Goal: Information Seeking & Learning: Learn about a topic

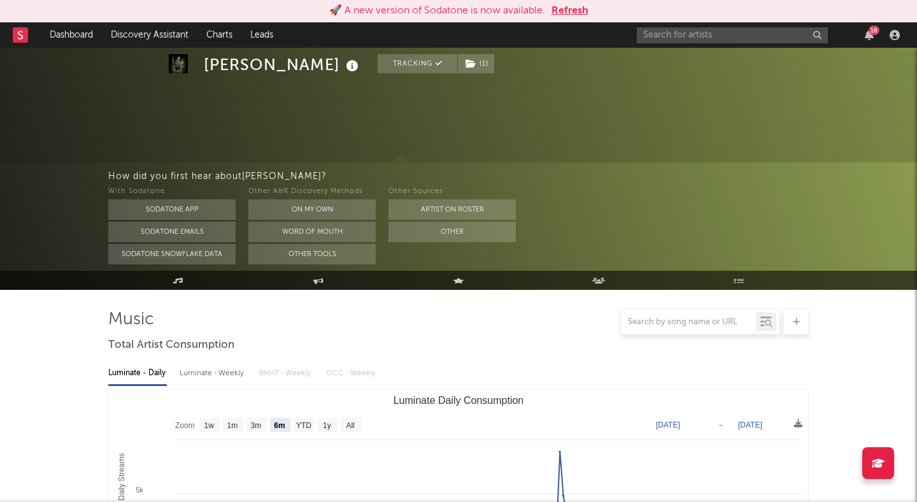
select select "6m"
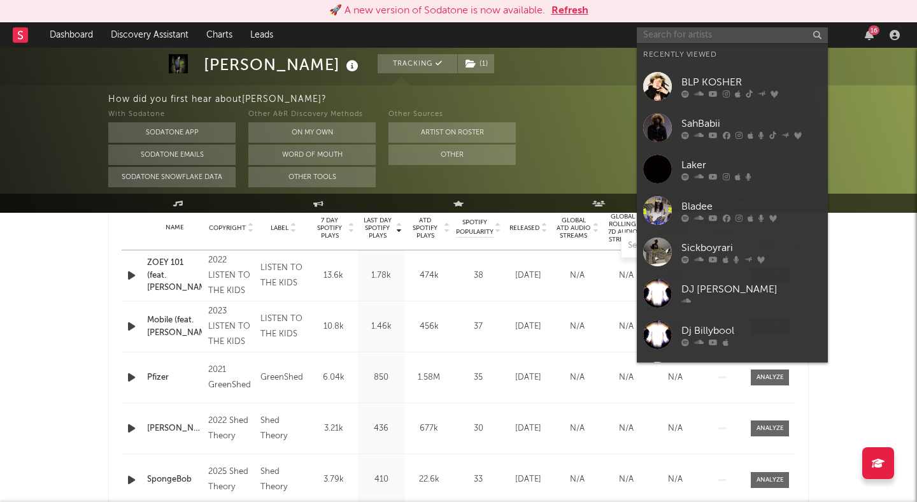
click at [744, 39] on input "text" at bounding box center [732, 35] width 191 height 16
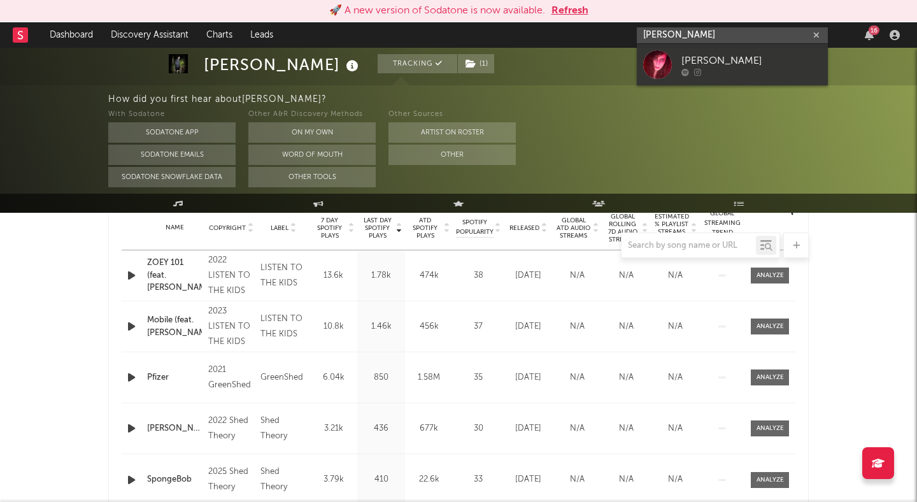
type input "devi mcca"
click at [760, 66] on div "[PERSON_NAME]" at bounding box center [751, 60] width 140 height 15
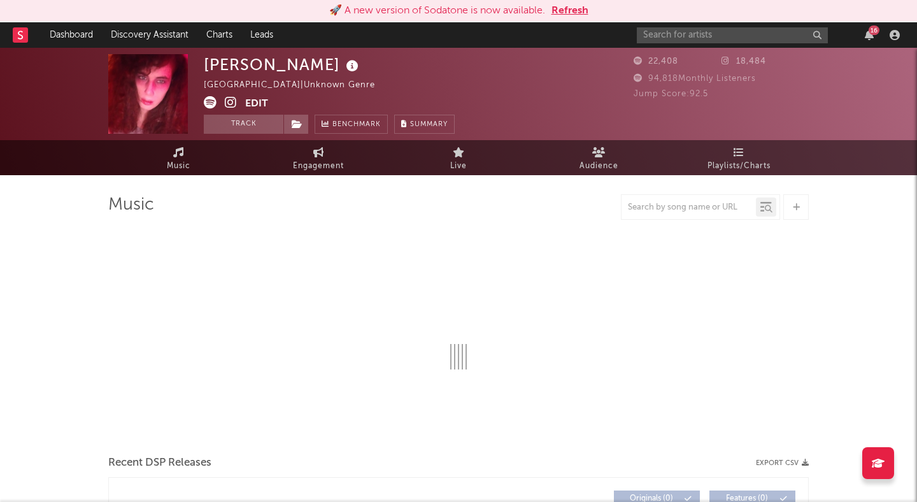
select select "1w"
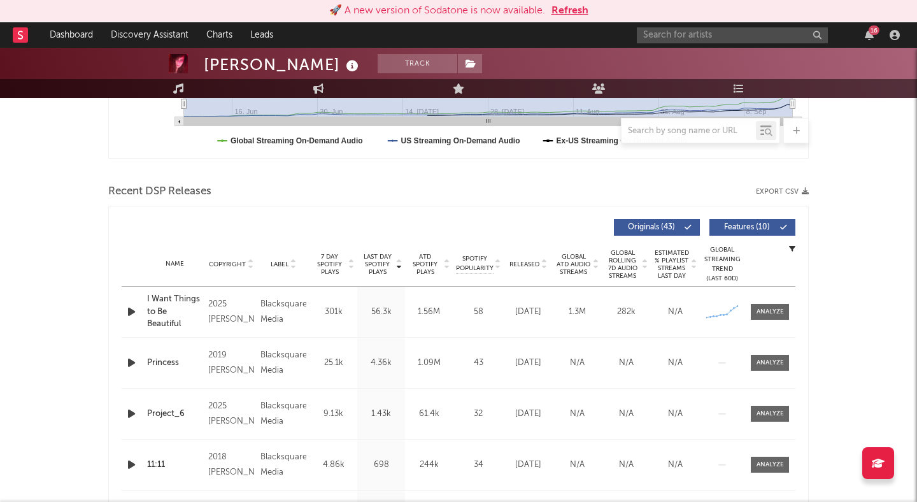
scroll to position [371, 0]
click at [542, 267] on icon at bounding box center [544, 267] width 6 height 5
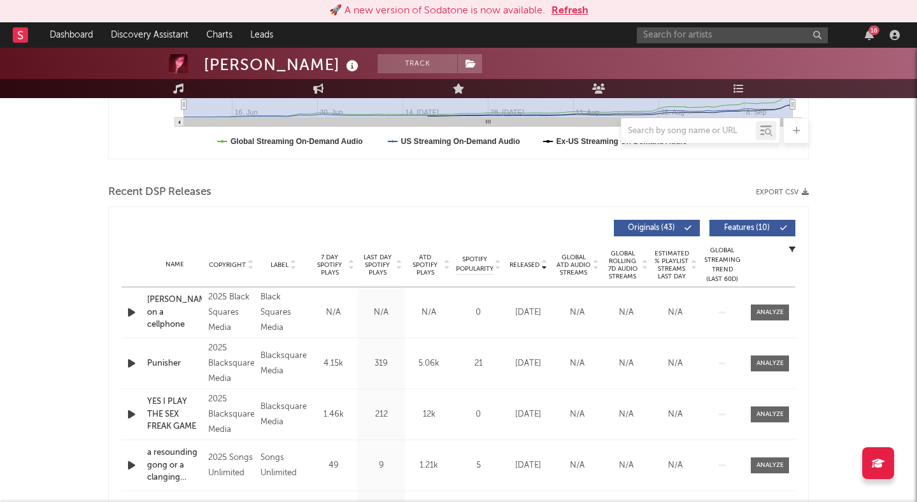
click at [761, 216] on div "Released Copyright Label 7 Day Spotify Plays Last Day Spotify Plays ATD Spotify…" at bounding box center [459, 227] width 674 height 29
click at [754, 224] on span at bounding box center [755, 228] width 2 height 8
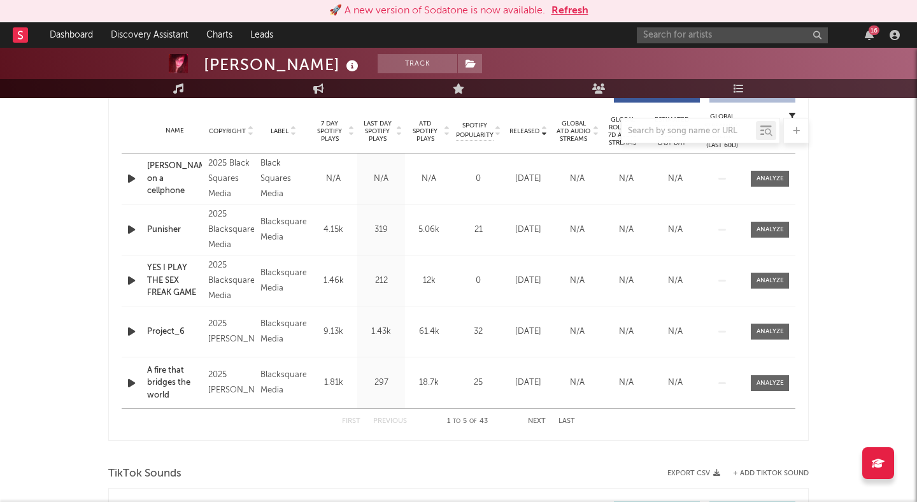
scroll to position [0, 0]
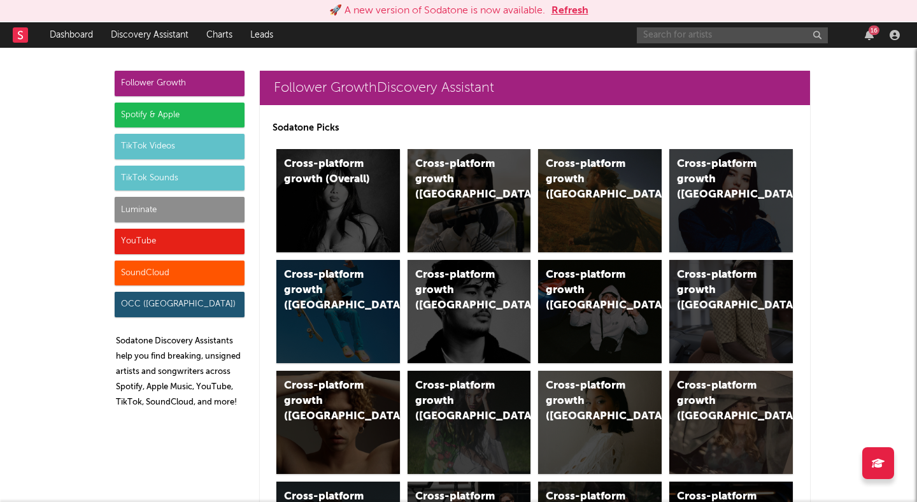
click at [780, 32] on input "text" at bounding box center [732, 35] width 191 height 16
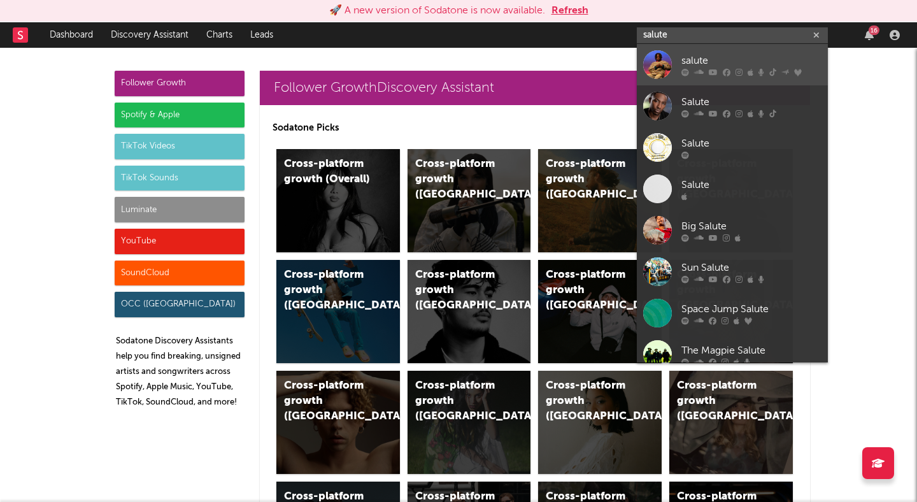
type input "salute"
click at [752, 59] on div "salute" at bounding box center [751, 60] width 140 height 15
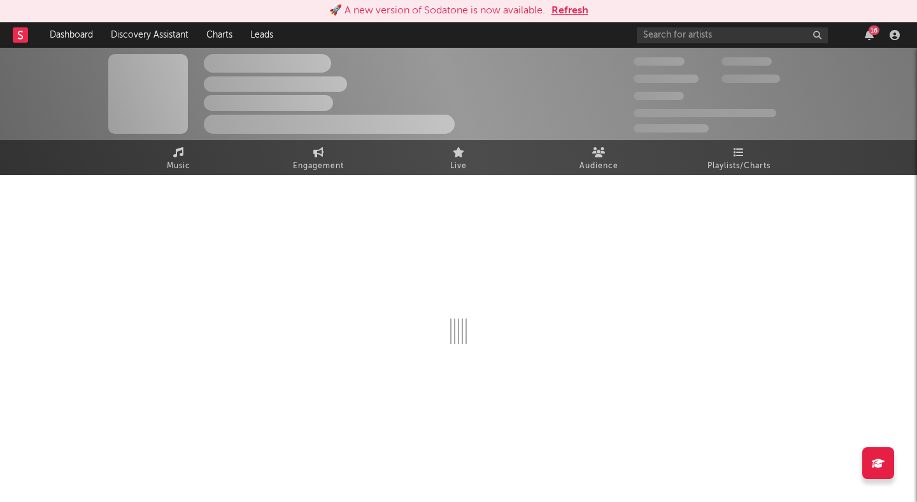
select select "6m"
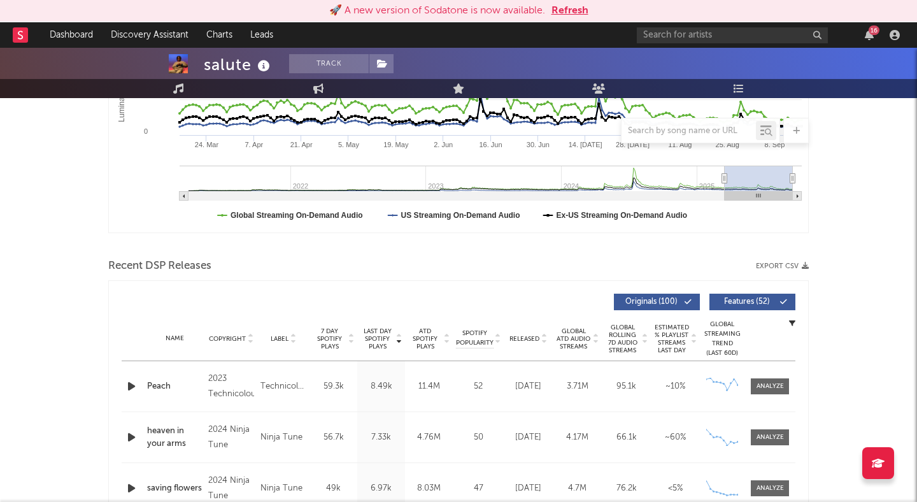
scroll to position [299, 0]
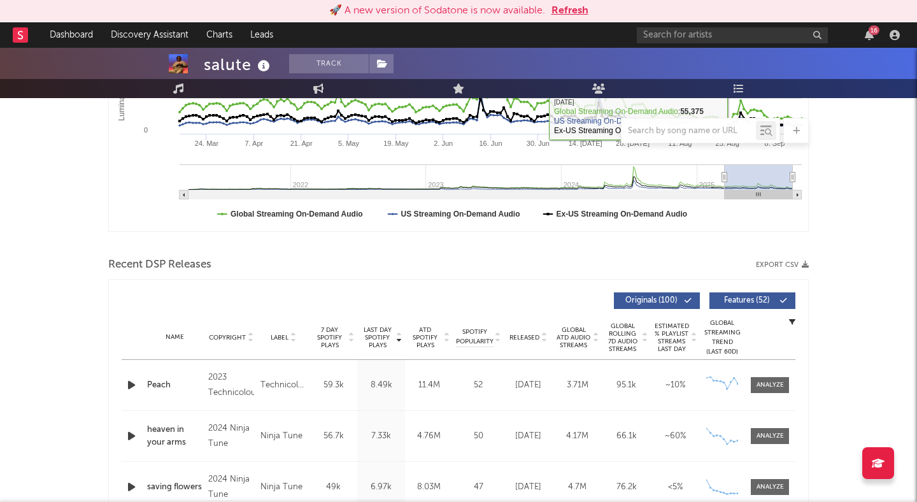
click at [741, 296] on button "Features ( 52 )" at bounding box center [752, 300] width 86 height 17
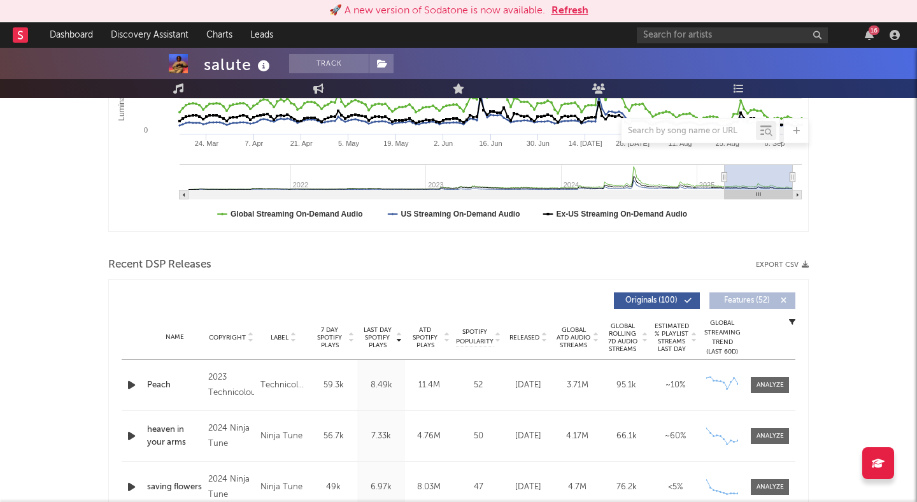
click at [541, 341] on icon at bounding box center [544, 339] width 6 height 5
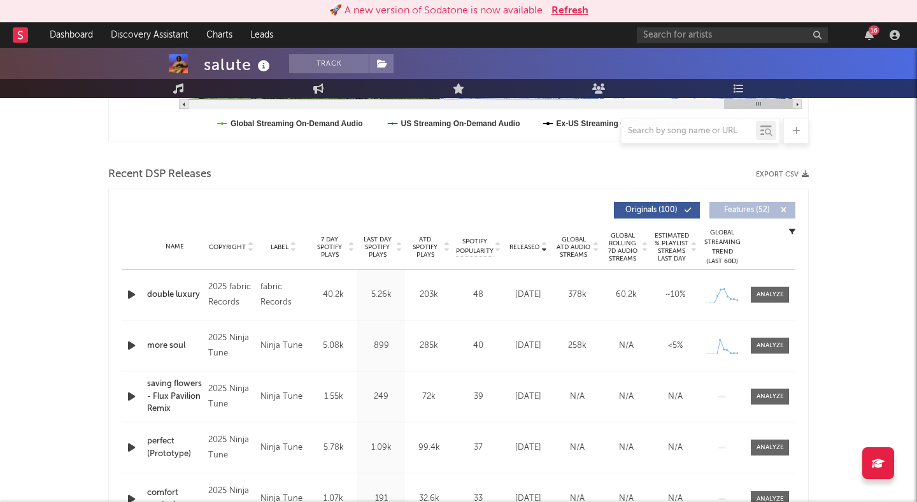
scroll to position [0, 0]
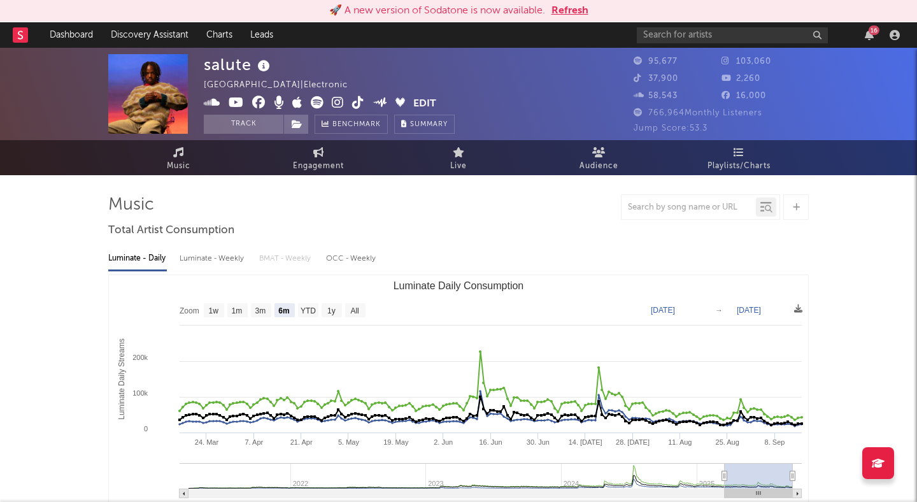
click at [556, 8] on button "Refresh" at bounding box center [569, 10] width 37 height 15
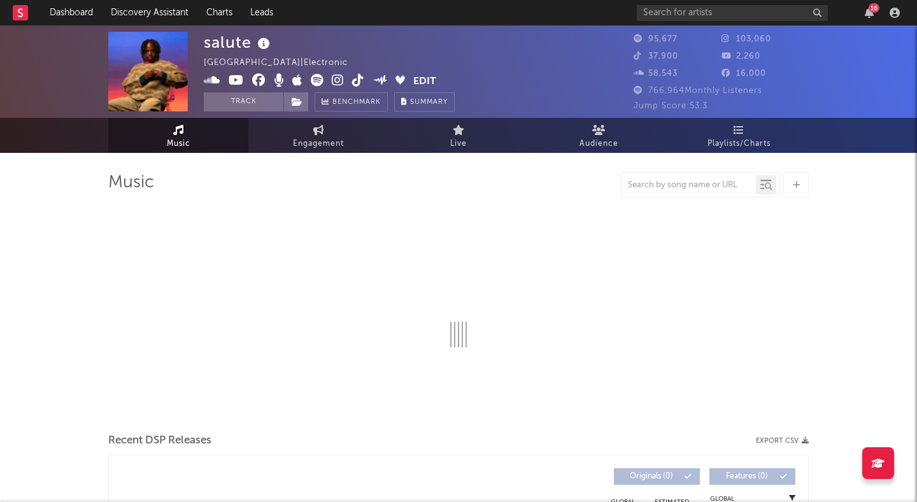
click at [336, 78] on icon at bounding box center [338, 80] width 12 height 13
select select "6m"
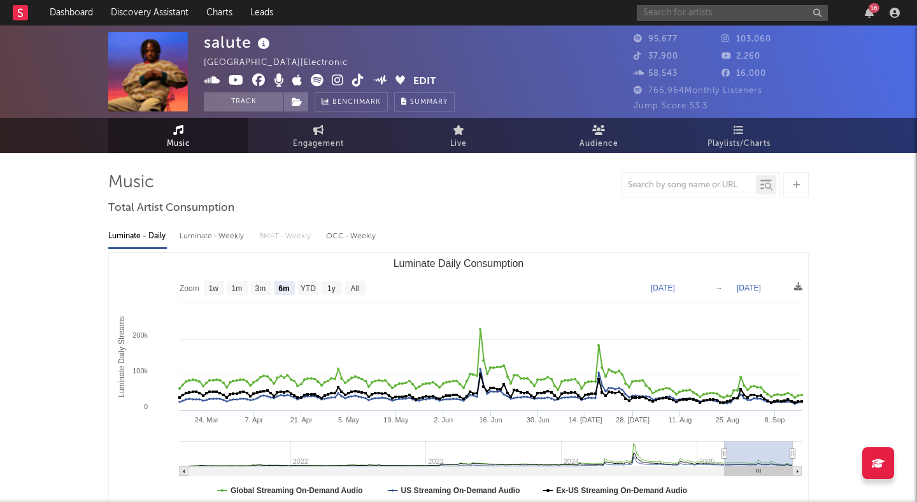
click at [664, 6] on input "text" at bounding box center [732, 13] width 191 height 16
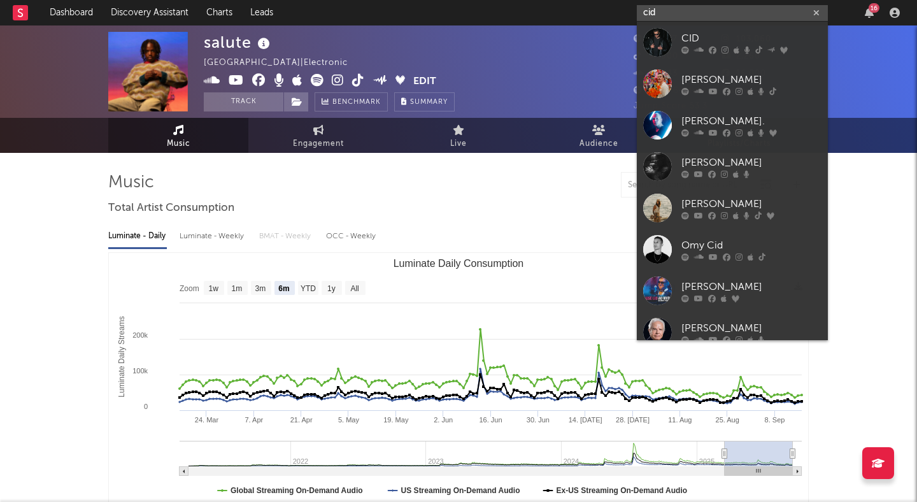
type input "cid"
click at [684, 31] on div "CID" at bounding box center [751, 38] width 140 height 15
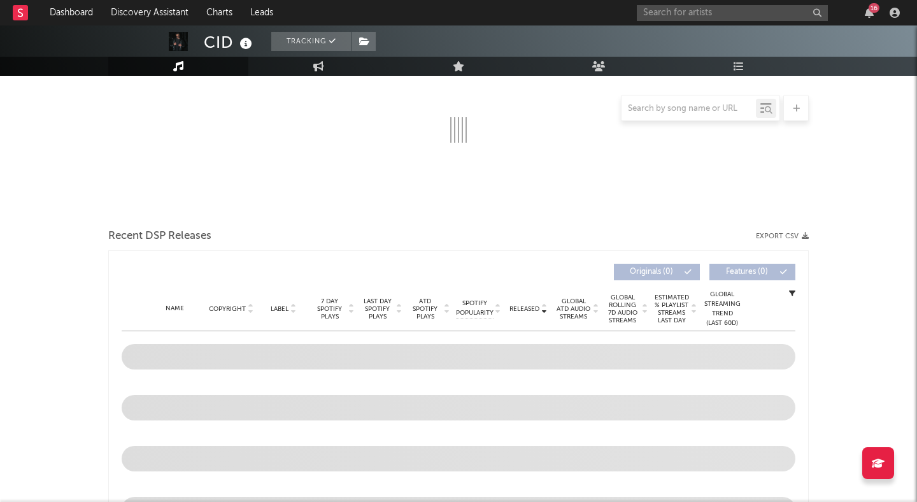
select select "6m"
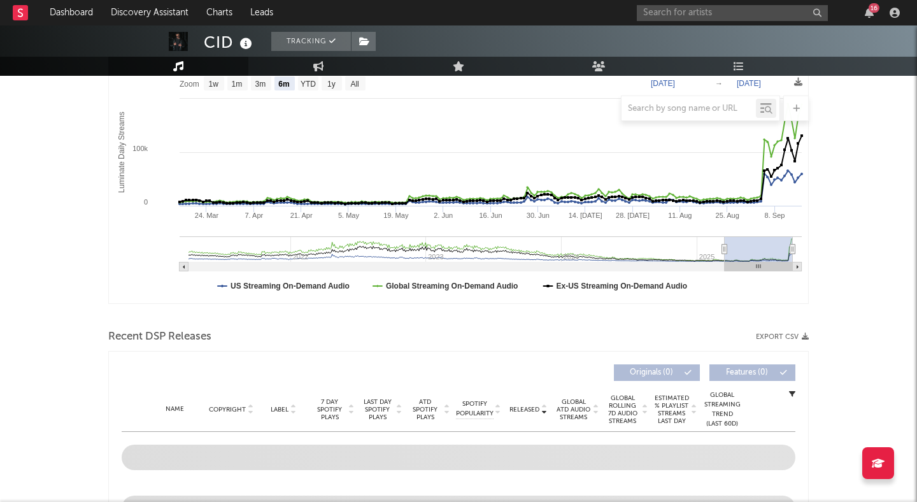
scroll to position [305, 0]
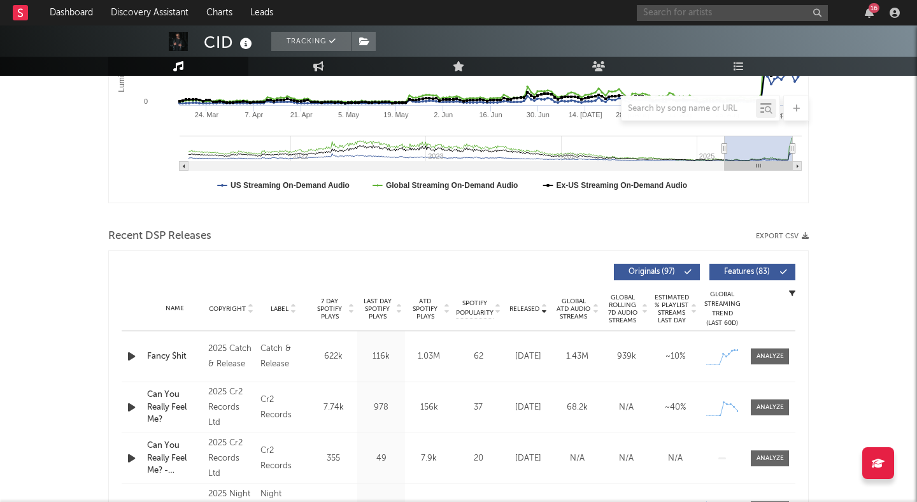
click at [758, 18] on input "text" at bounding box center [732, 13] width 191 height 16
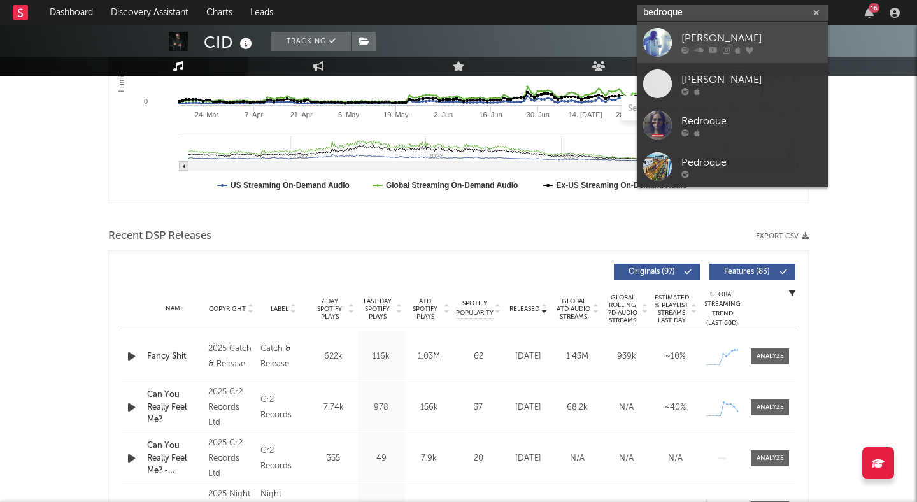
type input "bedroque"
click at [770, 27] on link "[PERSON_NAME]" at bounding box center [732, 42] width 191 height 41
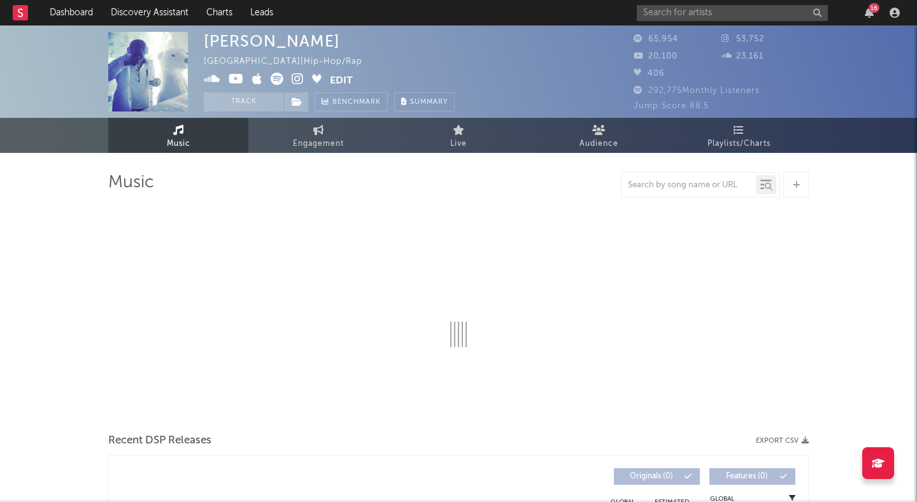
select select "6m"
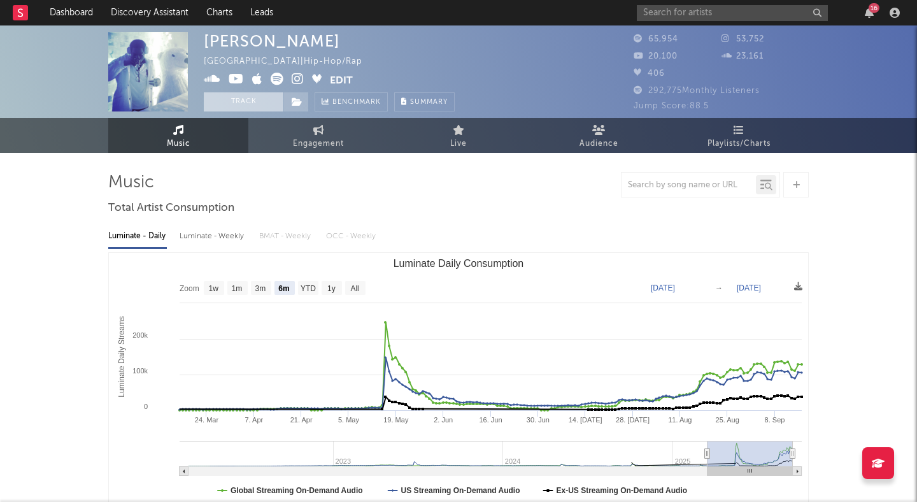
click at [240, 103] on button "Track" at bounding box center [244, 101] width 80 height 19
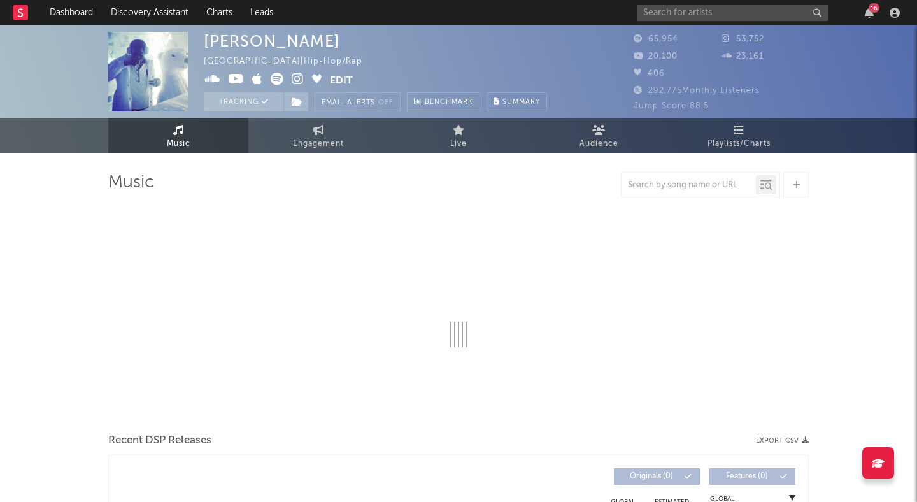
select select "6m"
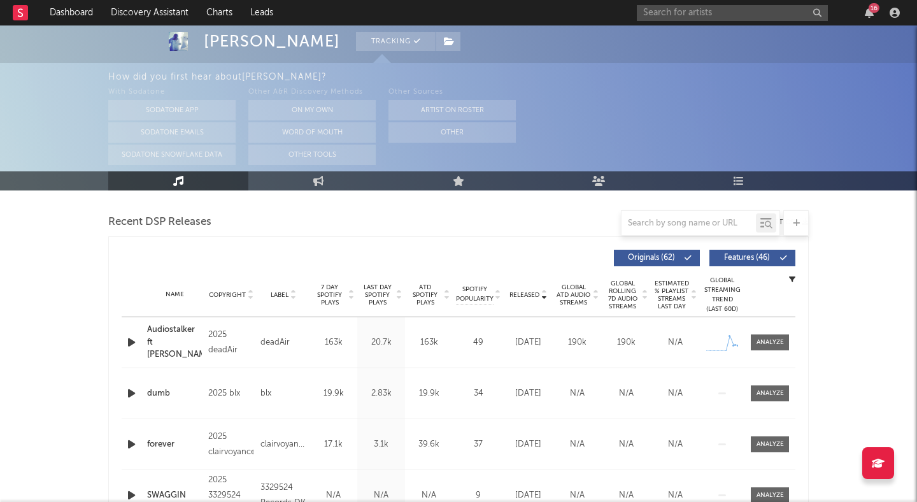
scroll to position [430, 0]
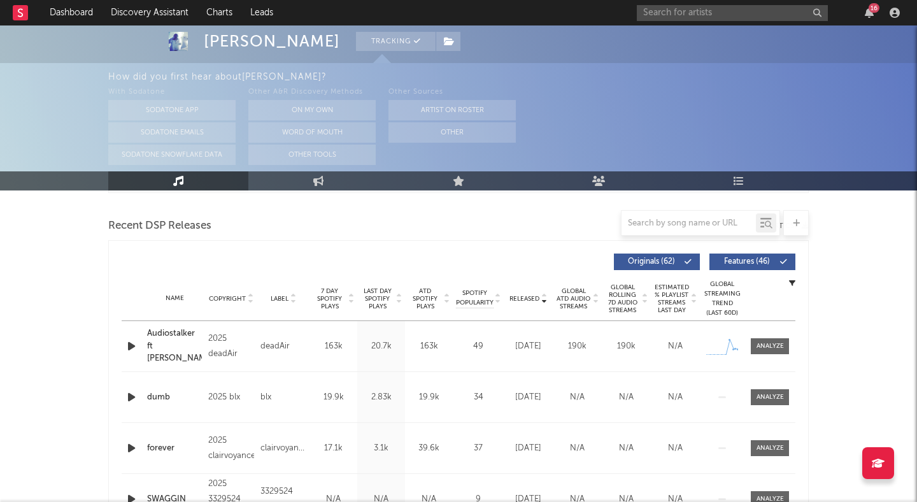
click at [740, 258] on span "Features ( 46 )" at bounding box center [747, 262] width 59 height 8
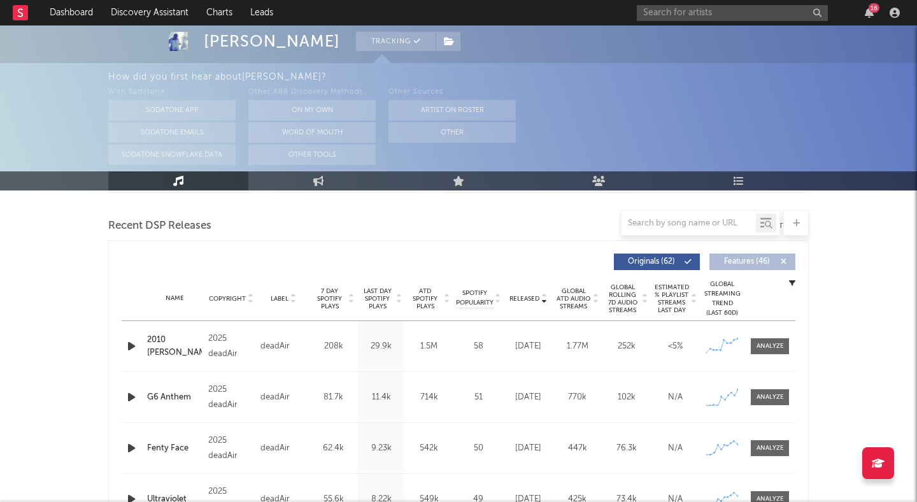
click at [127, 345] on icon "button" at bounding box center [131, 346] width 13 height 16
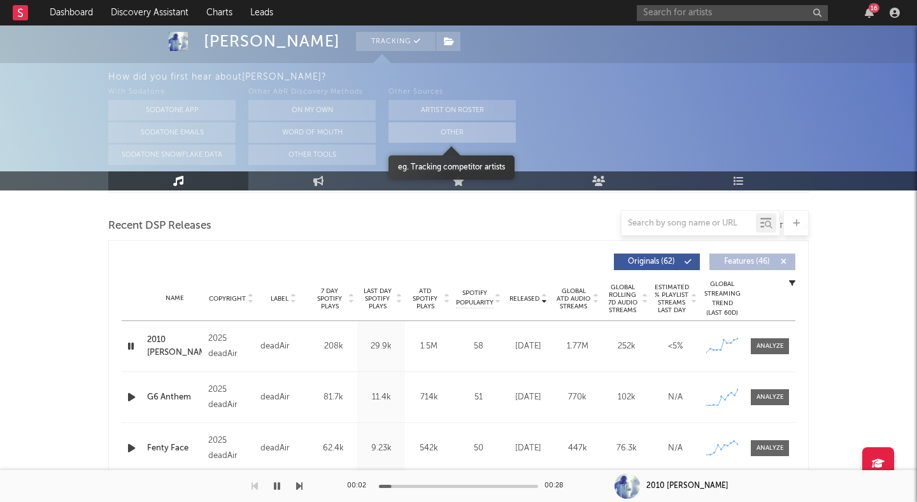
click at [419, 136] on button "Other" at bounding box center [451, 132] width 127 height 20
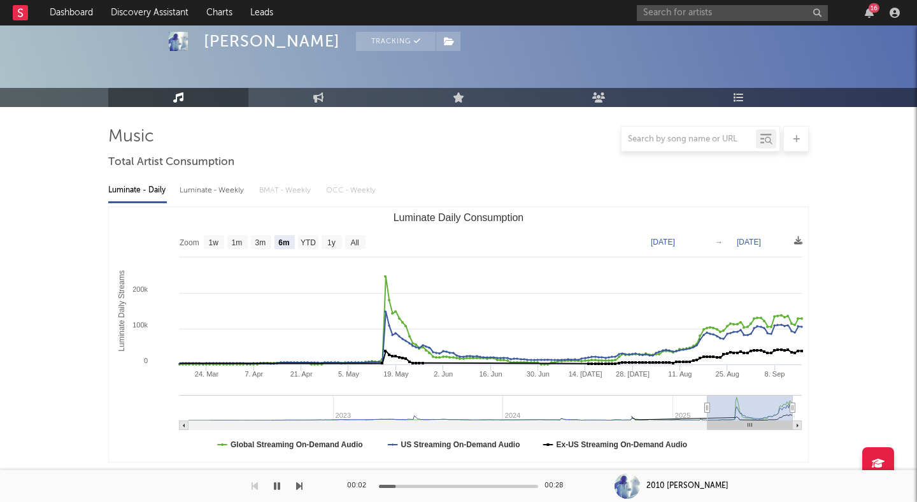
scroll to position [0, 0]
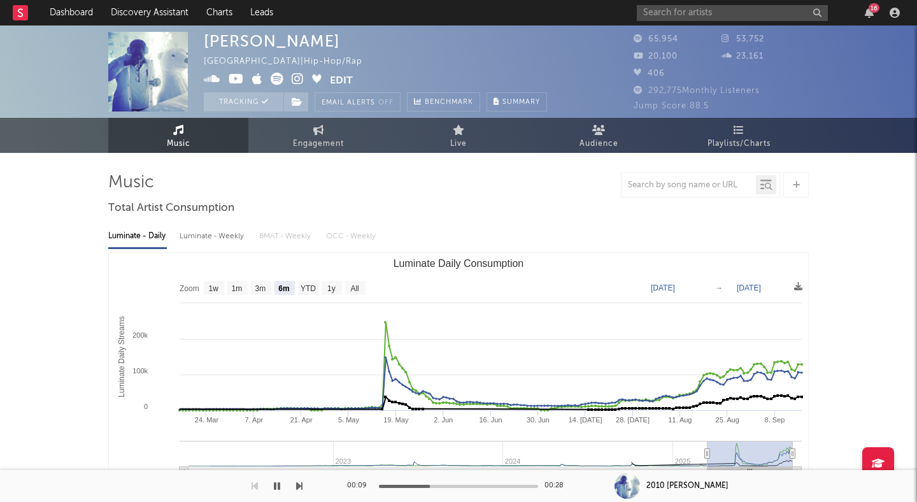
click at [272, 481] on button "button" at bounding box center [277, 486] width 13 height 32
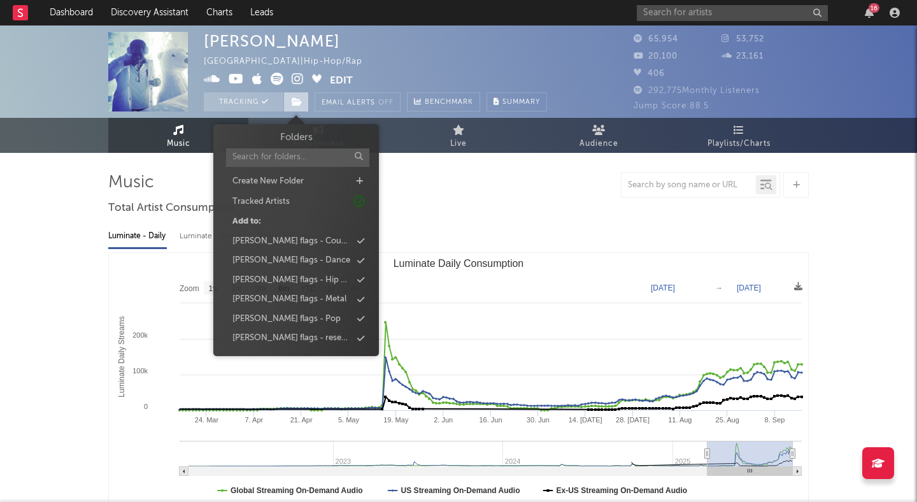
click at [292, 104] on icon at bounding box center [297, 101] width 11 height 9
click at [316, 281] on div "[PERSON_NAME] flags - Hip Hop" at bounding box center [296, 280] width 146 height 17
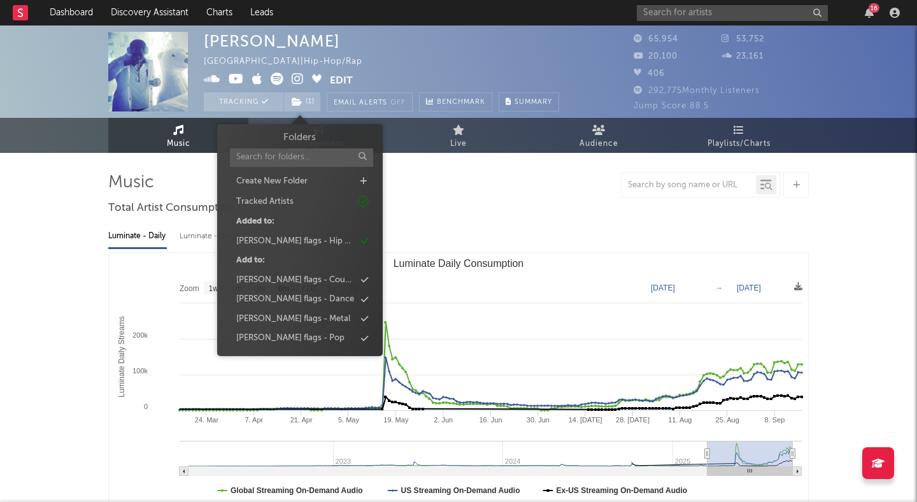
click at [388, 35] on div "Lucy Bedroque United States | Hip-Hop/Rap Edit Tracking ( 1 ) Email Alerts Off …" at bounding box center [381, 72] width 355 height 80
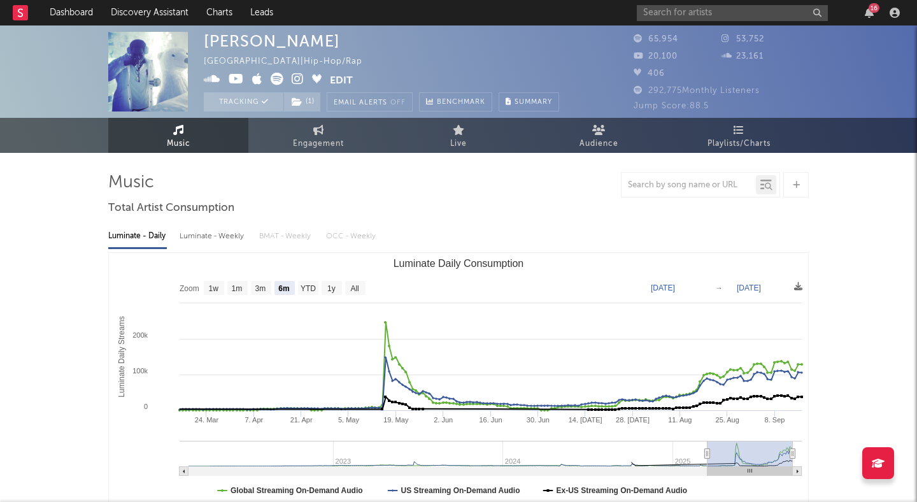
click at [374, 41] on div "Lucy Bedroque United States | Hip-Hop/Rap Edit Tracking ( 1 ) Email Alerts Off …" at bounding box center [381, 72] width 355 height 80
drag, startPoint x: 214, startPoint y: 43, endPoint x: 327, endPoint y: 41, distance: 112.7
click at [327, 41] on div "Lucy Bedroque United States | Hip-Hop/Rap Edit Tracking ( 1 ) Email Alerts Off …" at bounding box center [381, 72] width 355 height 80
click at [387, 42] on div "Lucy Bedroque United States | Hip-Hop/Rap Edit Tracking ( 1 ) Email Alerts Off …" at bounding box center [381, 72] width 355 height 80
click at [395, 50] on div "Lucy Bedroque United States | Hip-Hop/Rap Edit Tracking ( 1 ) Email Alerts Off …" at bounding box center [381, 72] width 355 height 80
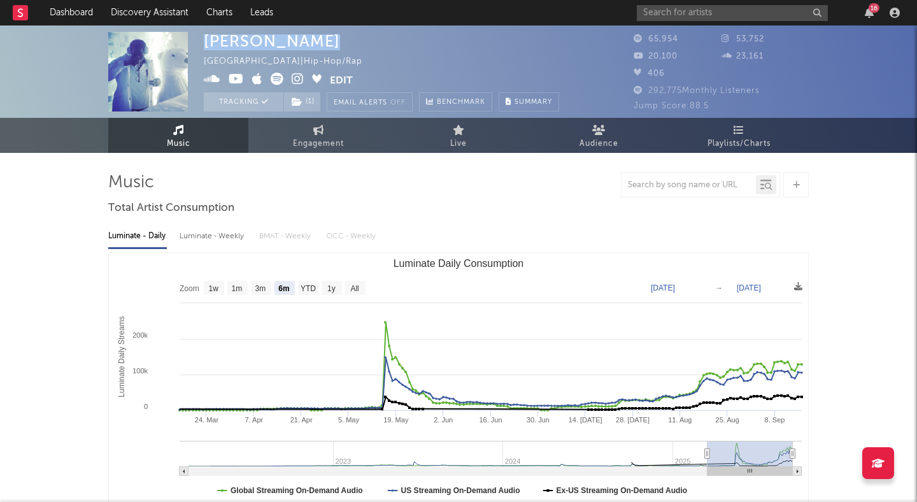
drag, startPoint x: 325, startPoint y: 39, endPoint x: 204, endPoint y: 43, distance: 120.4
click at [204, 43] on div "Lucy Bedroque United States | Hip-Hop/Rap Edit Tracking ( 1 ) Email Alerts Off …" at bounding box center [381, 72] width 355 height 80
click at [386, 46] on div "Lucy Bedroque United States | Hip-Hop/Rap Edit Tracking ( 1 ) Email Alerts Off …" at bounding box center [381, 72] width 355 height 80
drag, startPoint x: 316, startPoint y: 40, endPoint x: 204, endPoint y: 36, distance: 112.1
click at [204, 36] on div "[PERSON_NAME]" at bounding box center [272, 41] width 136 height 18
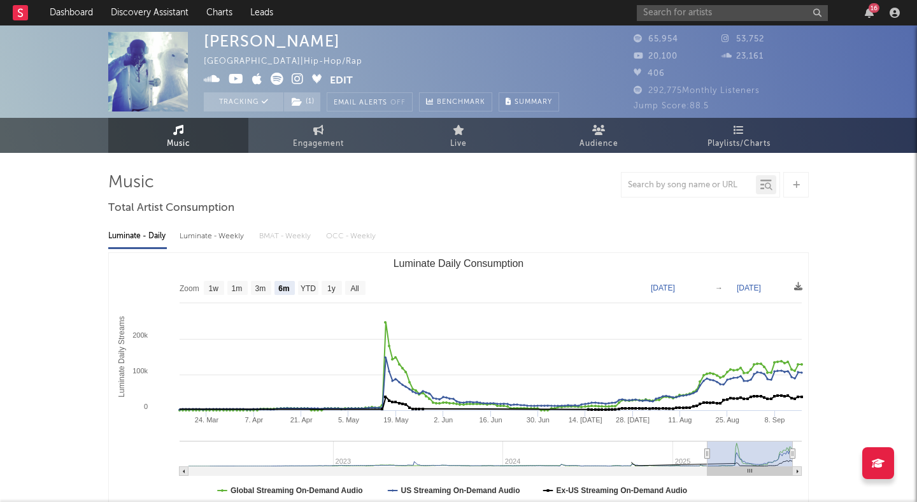
click at [197, 37] on div "Lucy Bedroque United States | Hip-Hop/Rap Edit Tracking ( 1 ) Email Alerts Off …" at bounding box center [458, 71] width 917 height 92
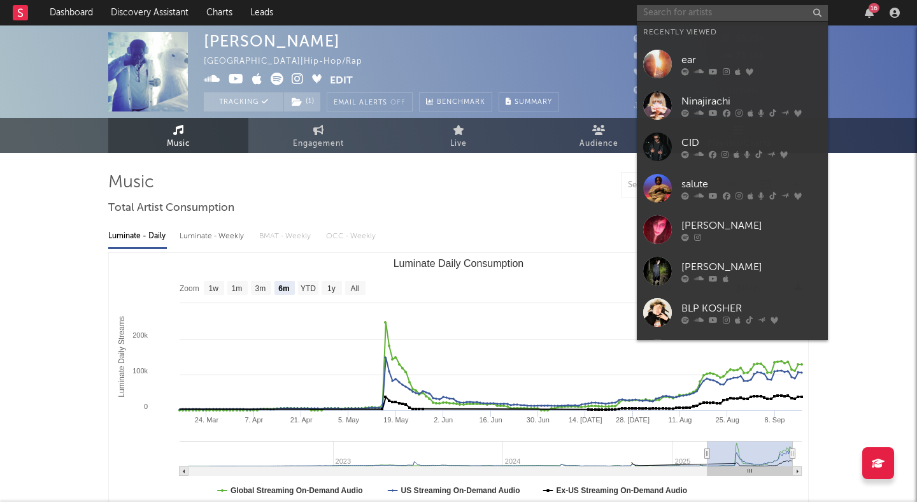
click at [666, 5] on input "text" at bounding box center [732, 13] width 191 height 16
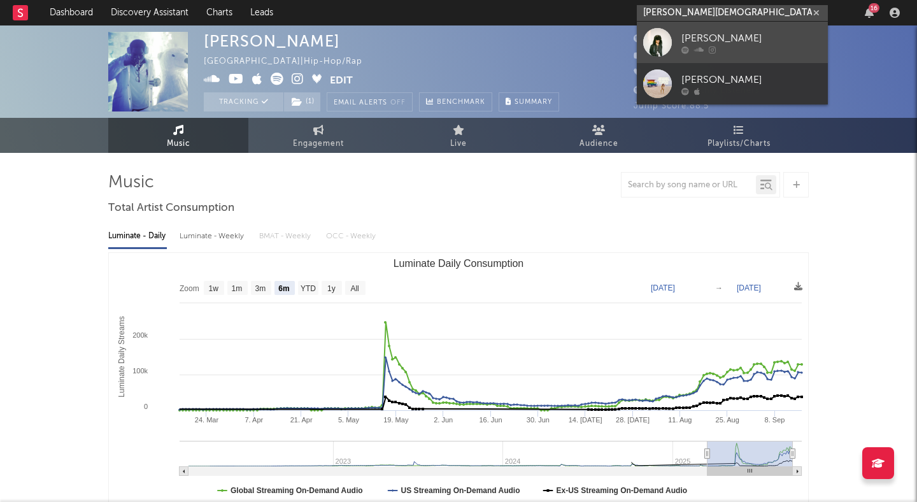
type input "tim jew"
click at [695, 31] on div "Tim Jewls" at bounding box center [751, 38] width 140 height 15
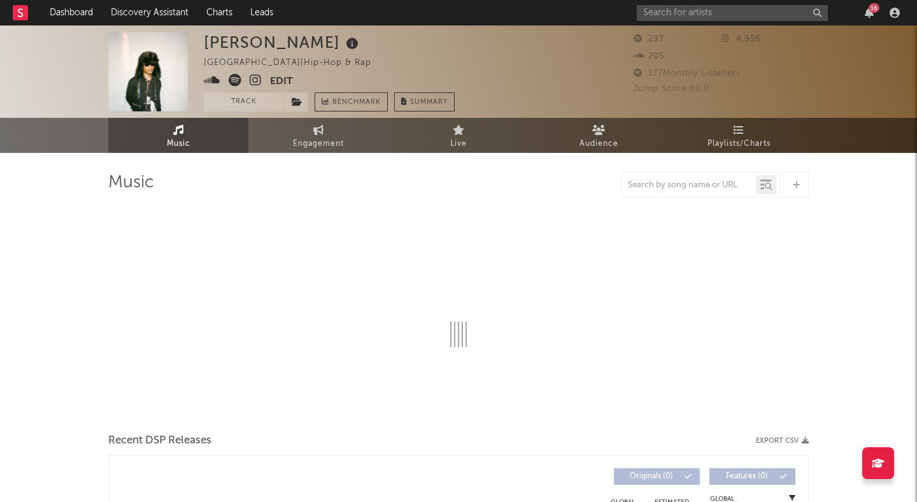
select select "1w"
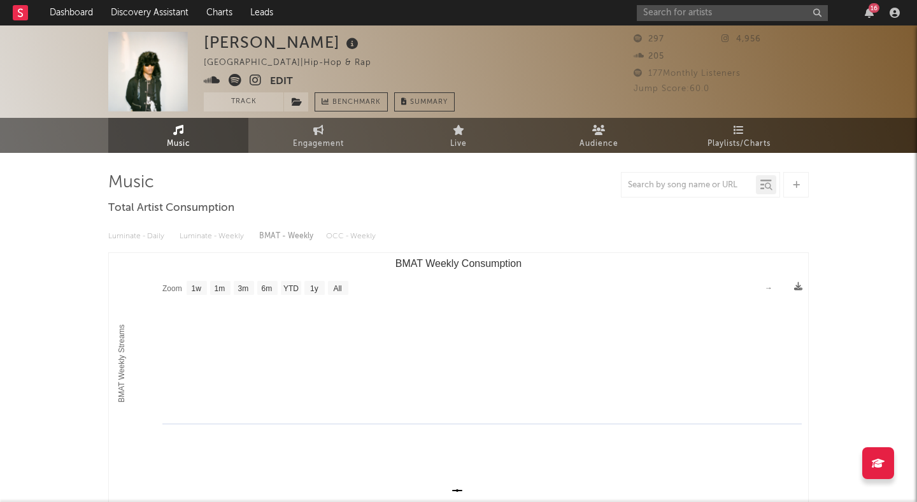
click at [254, 80] on icon at bounding box center [256, 80] width 12 height 13
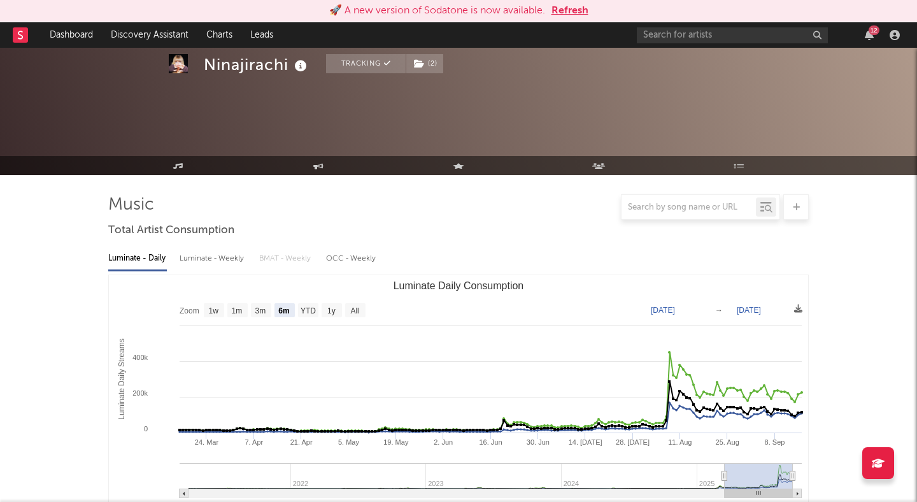
select select "6m"
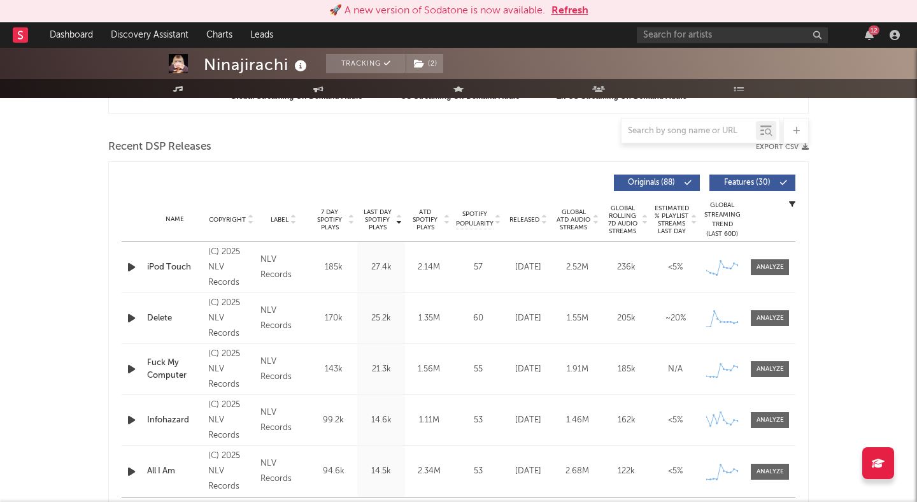
click at [577, 9] on button "Refresh" at bounding box center [569, 10] width 37 height 15
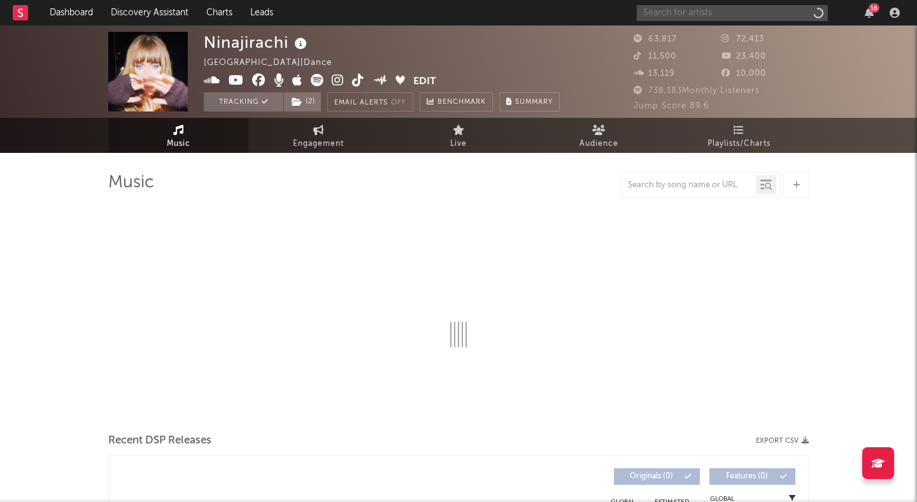
click at [684, 17] on input "text" at bounding box center [732, 13] width 191 height 16
select select "6m"
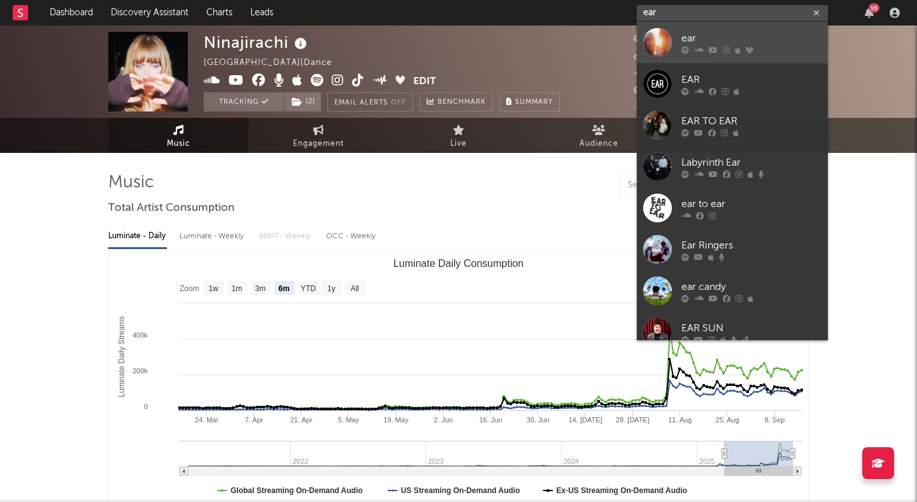
type input "ear"
click at [713, 33] on div "ear" at bounding box center [751, 38] width 140 height 15
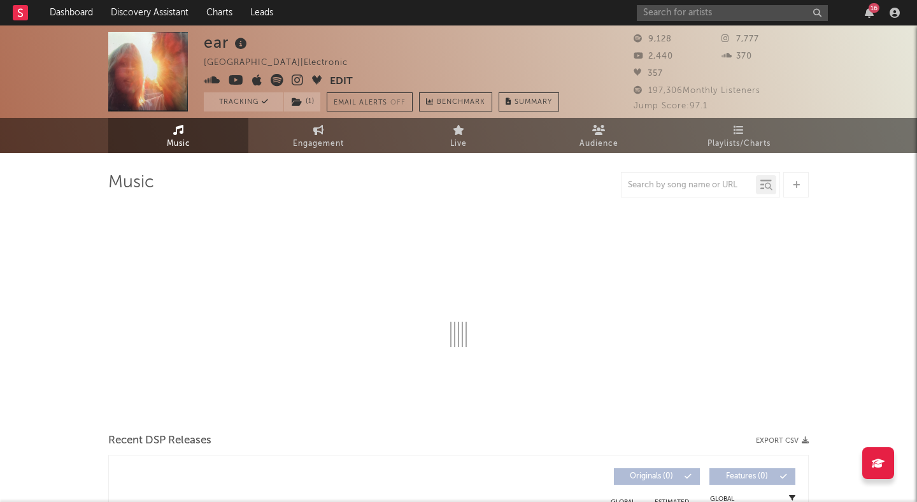
select select "1w"
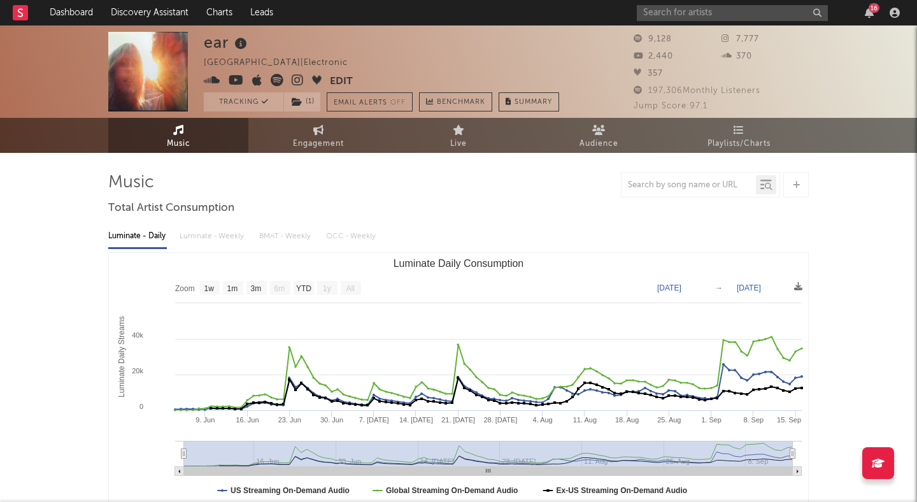
click at [294, 78] on icon at bounding box center [298, 80] width 12 height 13
click at [677, 14] on input "text" at bounding box center [732, 13] width 191 height 16
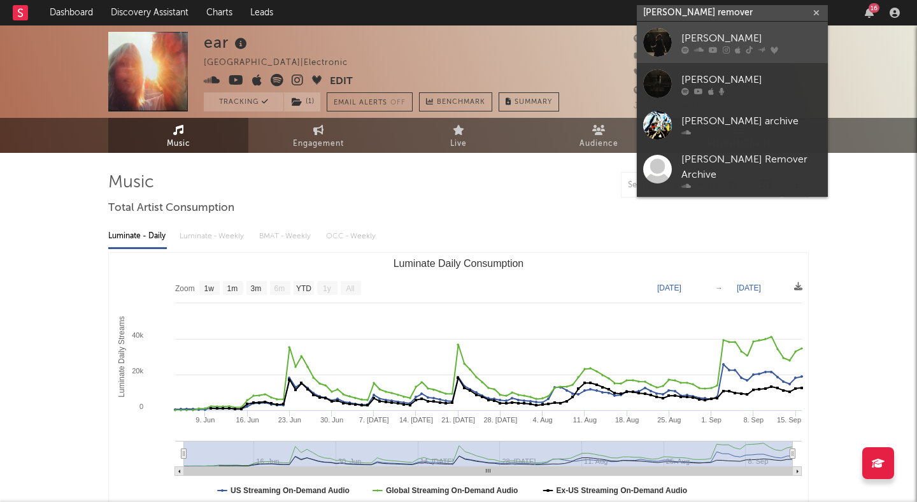
type input "[PERSON_NAME] remover"
click at [667, 34] on div at bounding box center [657, 42] width 29 height 29
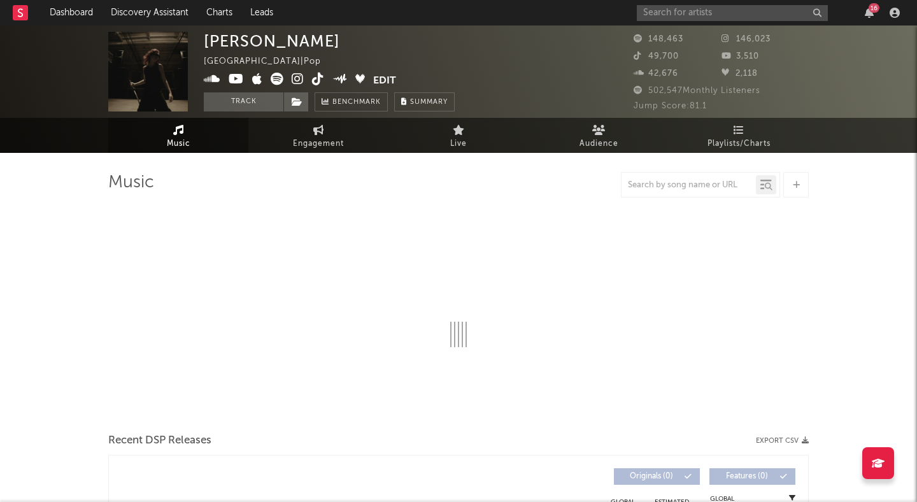
select select "6m"
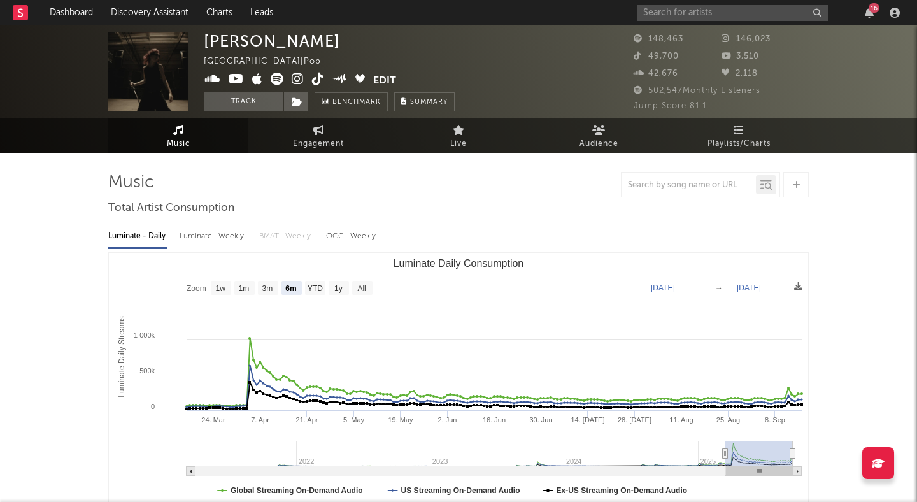
click at [294, 74] on icon at bounding box center [298, 79] width 12 height 13
click at [707, 12] on input "text" at bounding box center [732, 13] width 191 height 16
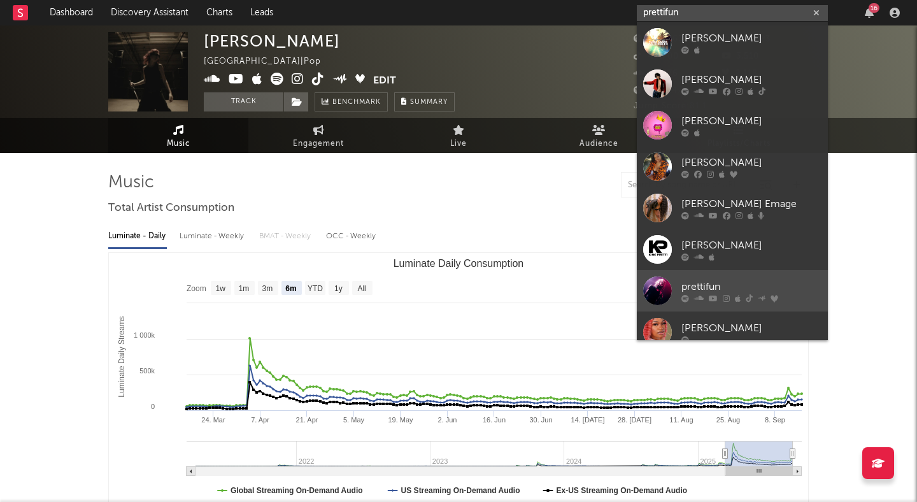
type input "prettifun"
click at [716, 281] on div "prettifun" at bounding box center [751, 286] width 140 height 15
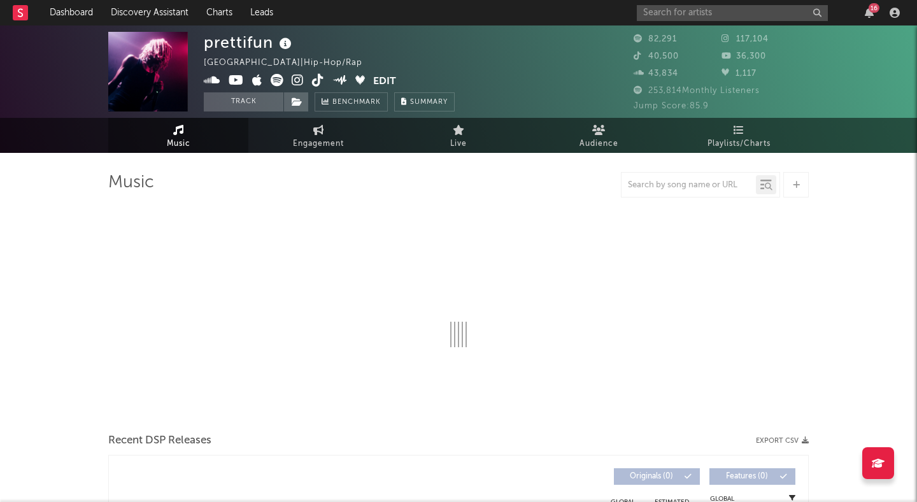
select select "6m"
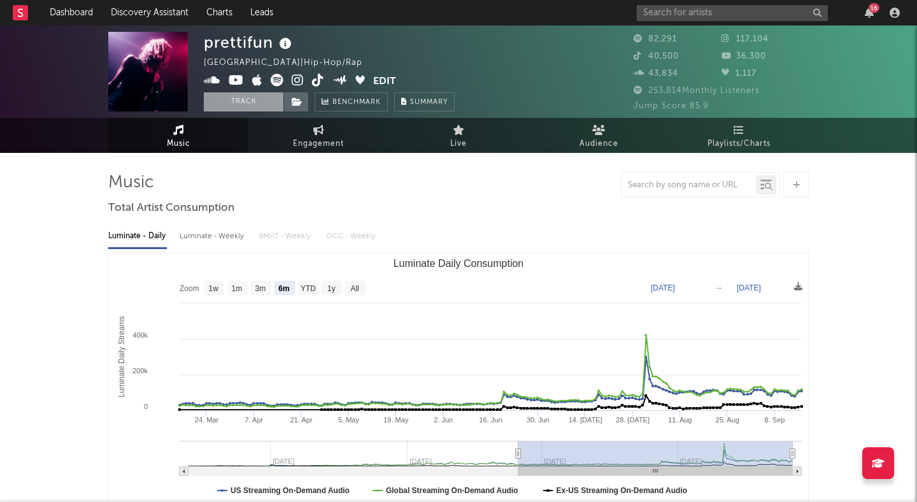
click at [245, 100] on button "Track" at bounding box center [244, 101] width 80 height 19
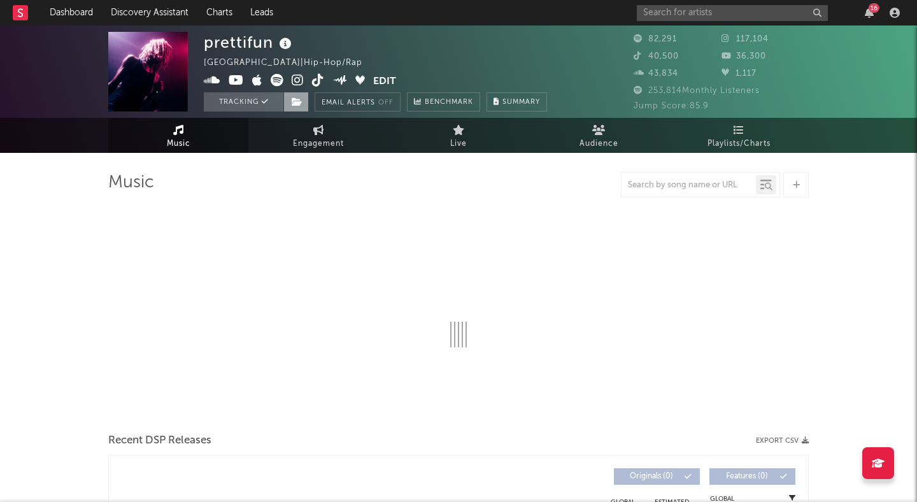
select select "6m"
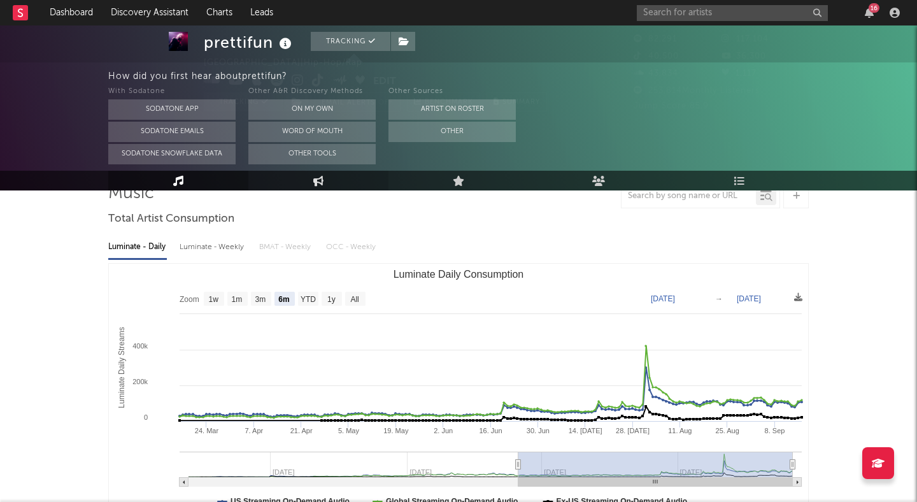
scroll to position [33, 0]
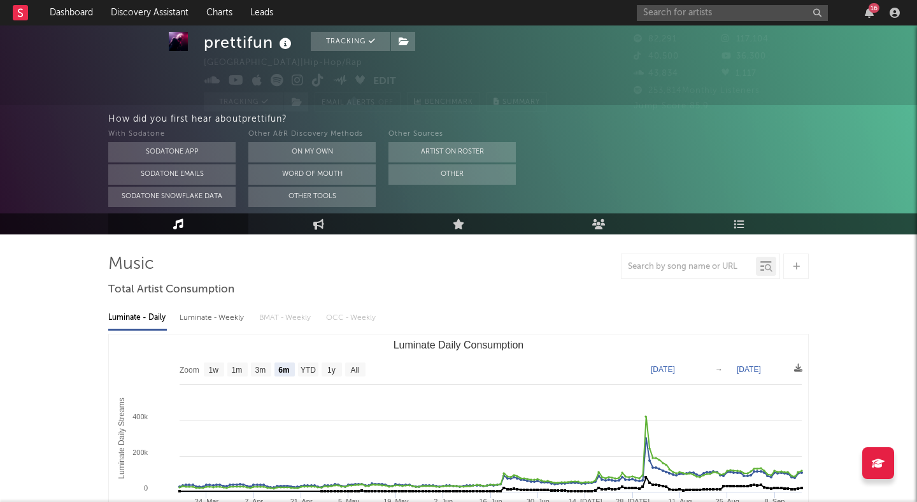
click at [296, 78] on icon at bounding box center [298, 80] width 12 height 13
click at [317, 79] on icon at bounding box center [318, 80] width 12 height 13
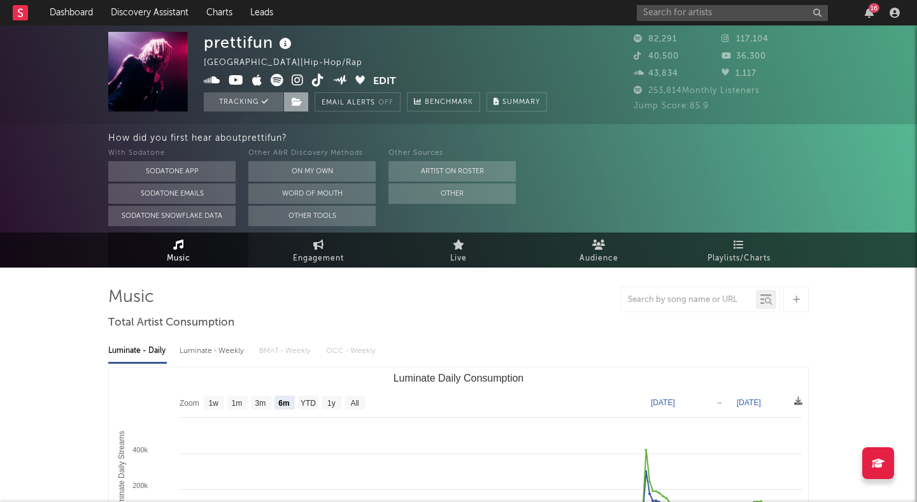
click at [303, 96] on span at bounding box center [295, 101] width 25 height 19
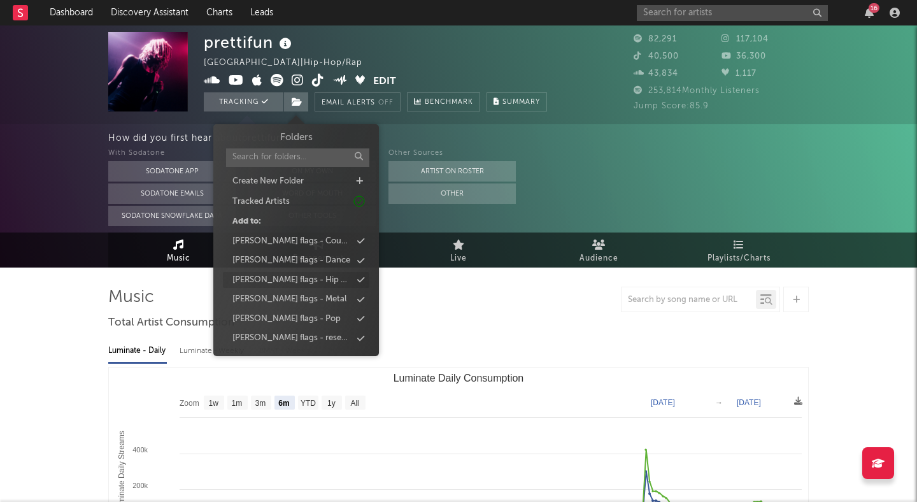
click at [313, 277] on div "[PERSON_NAME] flags - Hip Hop" at bounding box center [296, 280] width 146 height 17
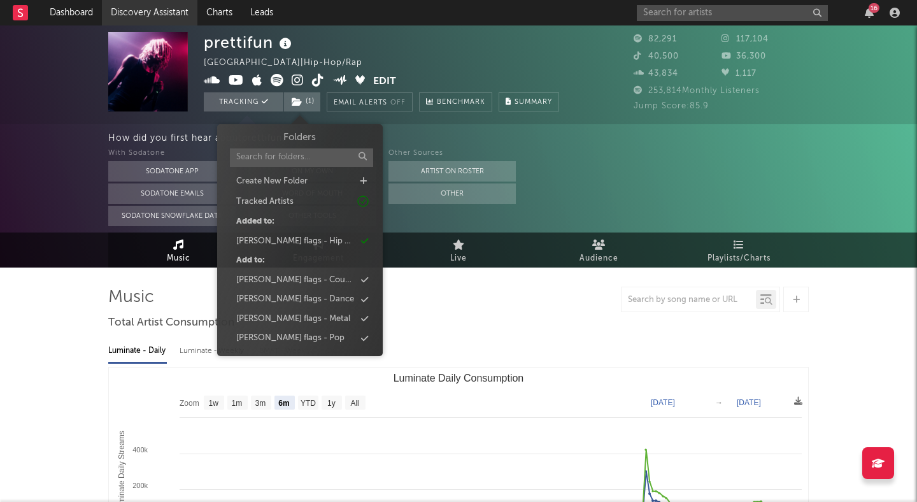
click at [143, 15] on link "Discovery Assistant" at bounding box center [150, 12] width 96 height 25
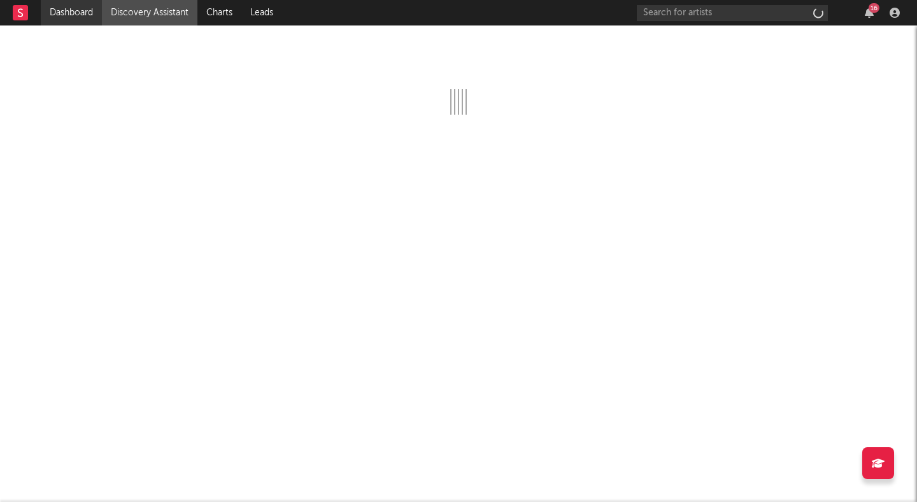
click at [78, 15] on link "Dashboard" at bounding box center [71, 12] width 61 height 25
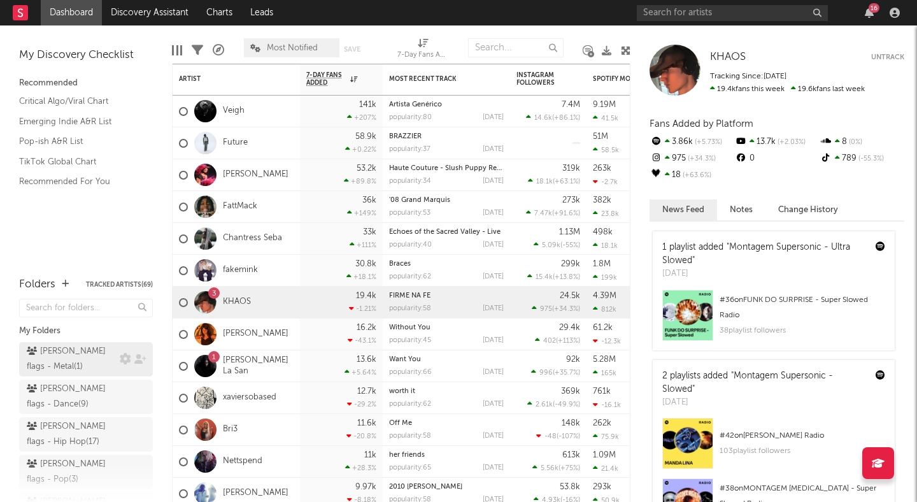
drag, startPoint x: 85, startPoint y: 430, endPoint x: 90, endPoint y: 367, distance: 63.9
click at [85, 430] on div "[PERSON_NAME] flags - Hip Hop ( 17 )" at bounding box center [72, 434] width 90 height 31
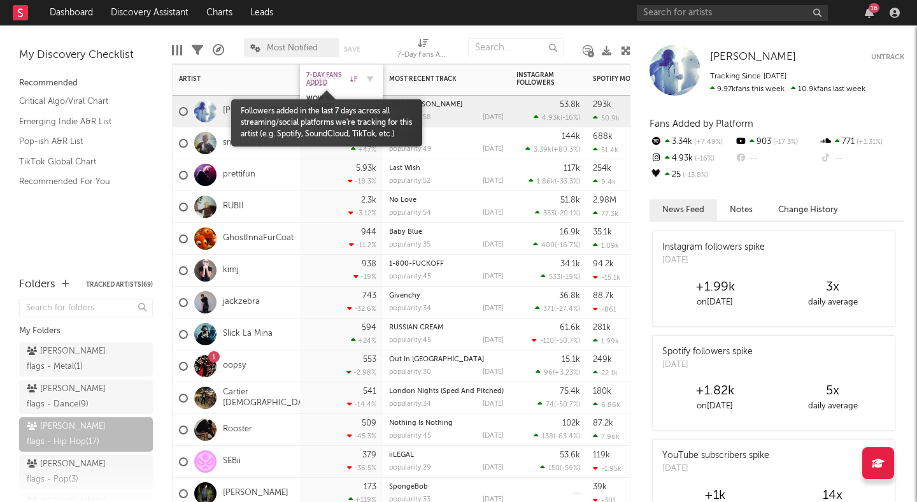
click at [320, 76] on span "7-Day Fans Added" at bounding box center [326, 78] width 41 height 15
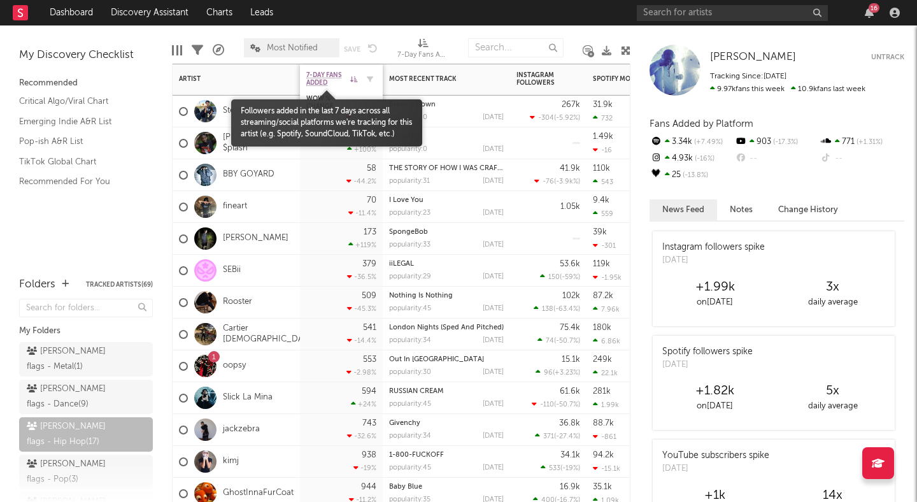
click at [324, 74] on span "7-Day Fans Added" at bounding box center [326, 78] width 41 height 15
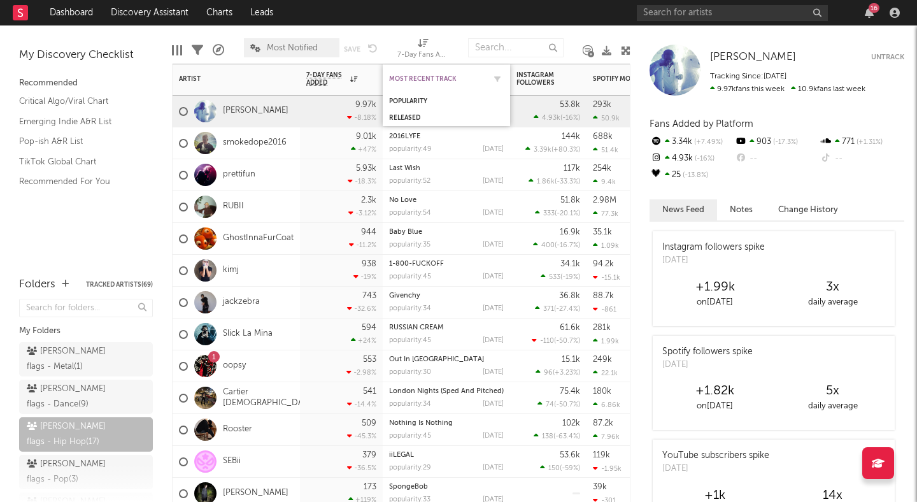
click at [476, 76] on div "Most Recent Track" at bounding box center [437, 79] width 96 height 8
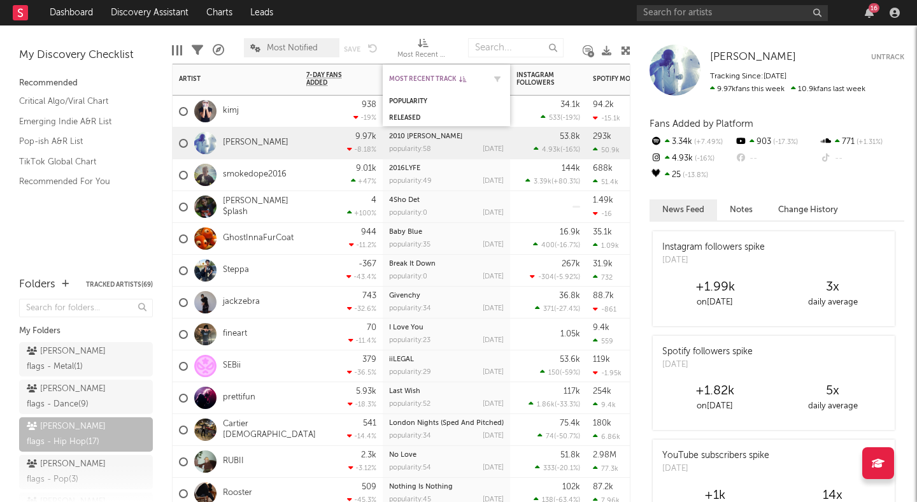
click at [427, 80] on div "Most Recent Track" at bounding box center [437, 79] width 96 height 8
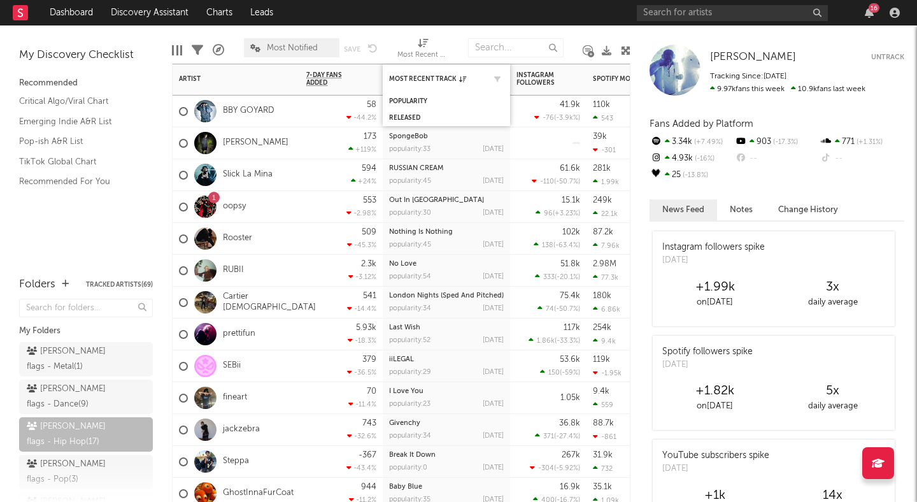
click at [429, 72] on div "Most Recent Track" at bounding box center [446, 78] width 115 height 25
click at [452, 78] on div "Most Recent Track" at bounding box center [437, 79] width 96 height 8
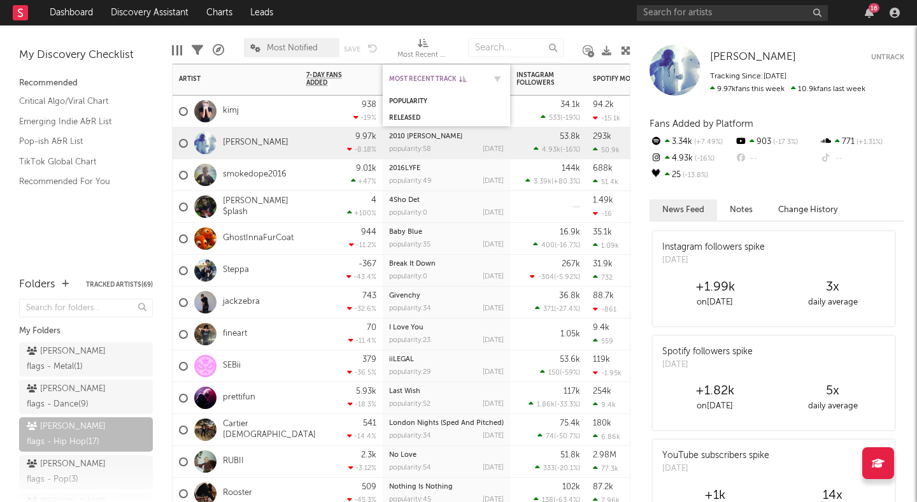
click at [429, 78] on div "Most Recent Track" at bounding box center [437, 79] width 96 height 8
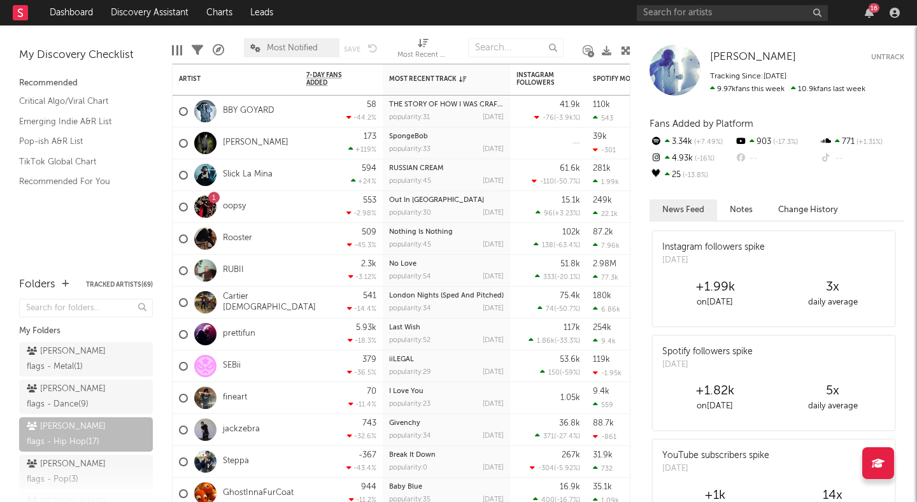
click at [624, 43] on div at bounding box center [626, 50] width 10 height 37
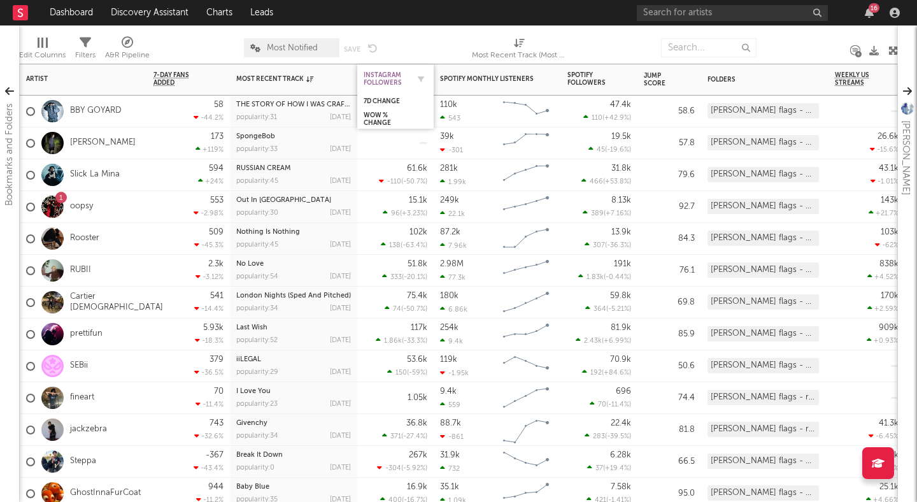
click at [392, 77] on div "Instagram Followers" at bounding box center [386, 78] width 45 height 15
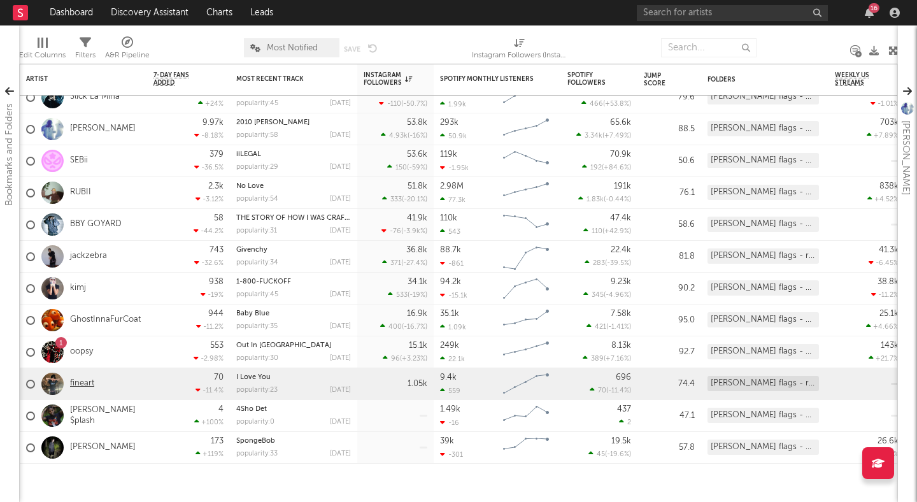
click at [76, 383] on link "fineart" at bounding box center [82, 383] width 24 height 11
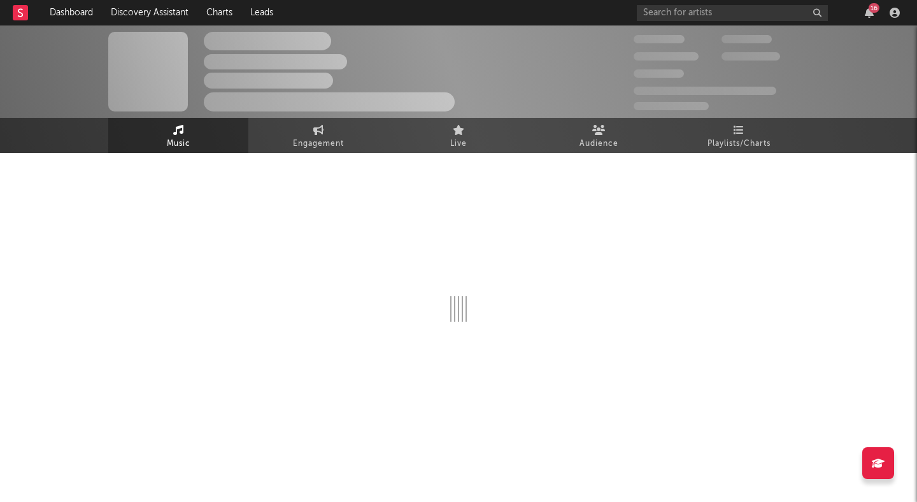
select select "1w"
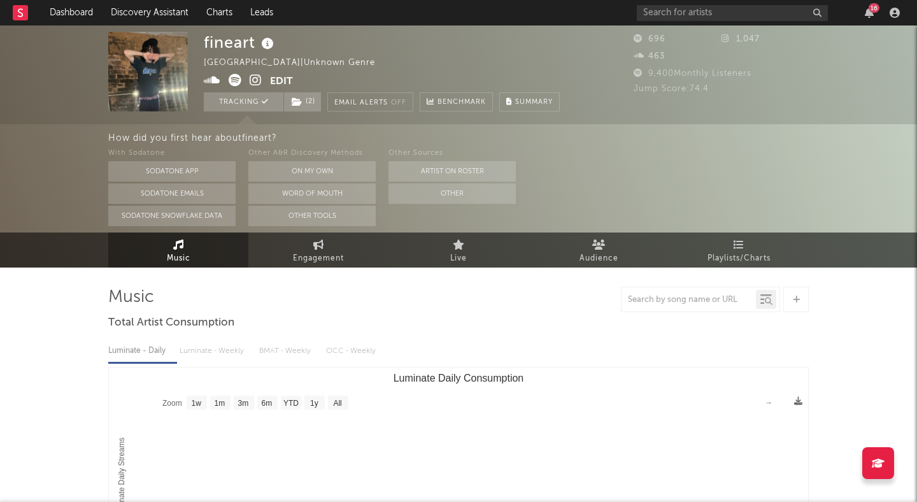
click at [259, 80] on icon at bounding box center [256, 80] width 12 height 13
click at [230, 86] on icon at bounding box center [235, 80] width 13 height 13
click at [425, 196] on button "Other" at bounding box center [451, 193] width 127 height 20
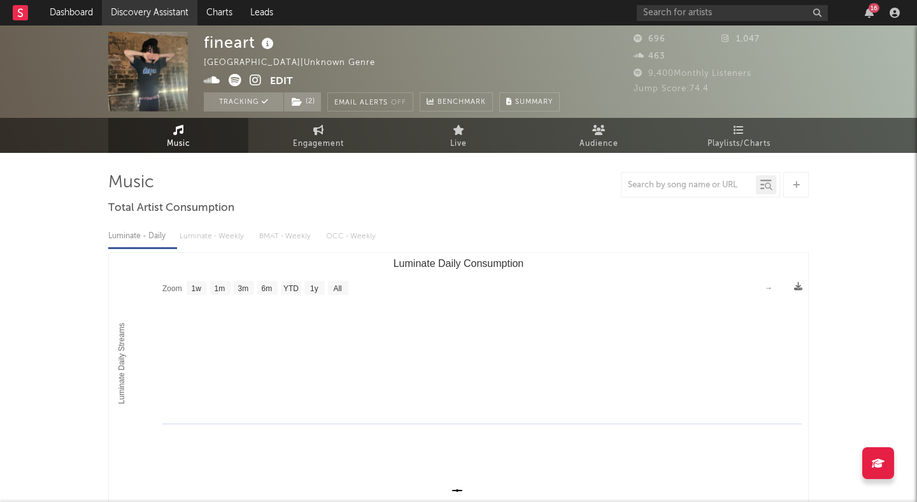
click at [183, 7] on link "Discovery Assistant" at bounding box center [150, 12] width 96 height 25
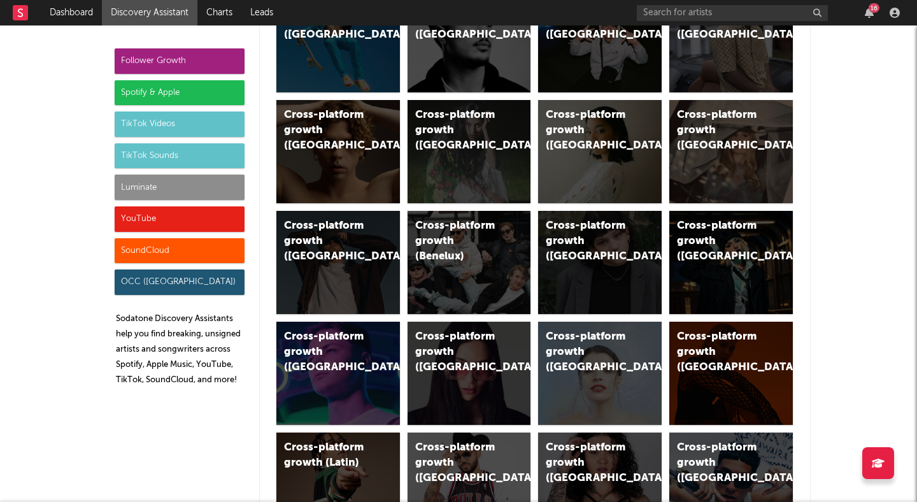
scroll to position [250, 0]
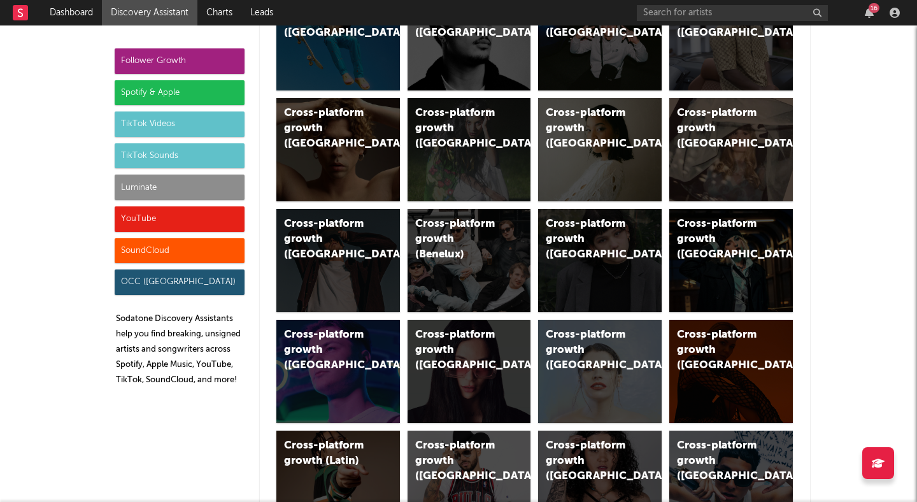
click at [804, 221] on div "Sodatone Picks Cross-platform growth (Overall) Cross-platform growth ([GEOGRAPH…" at bounding box center [535, 413] width 550 height 1161
